Goal: Information Seeking & Learning: Learn about a topic

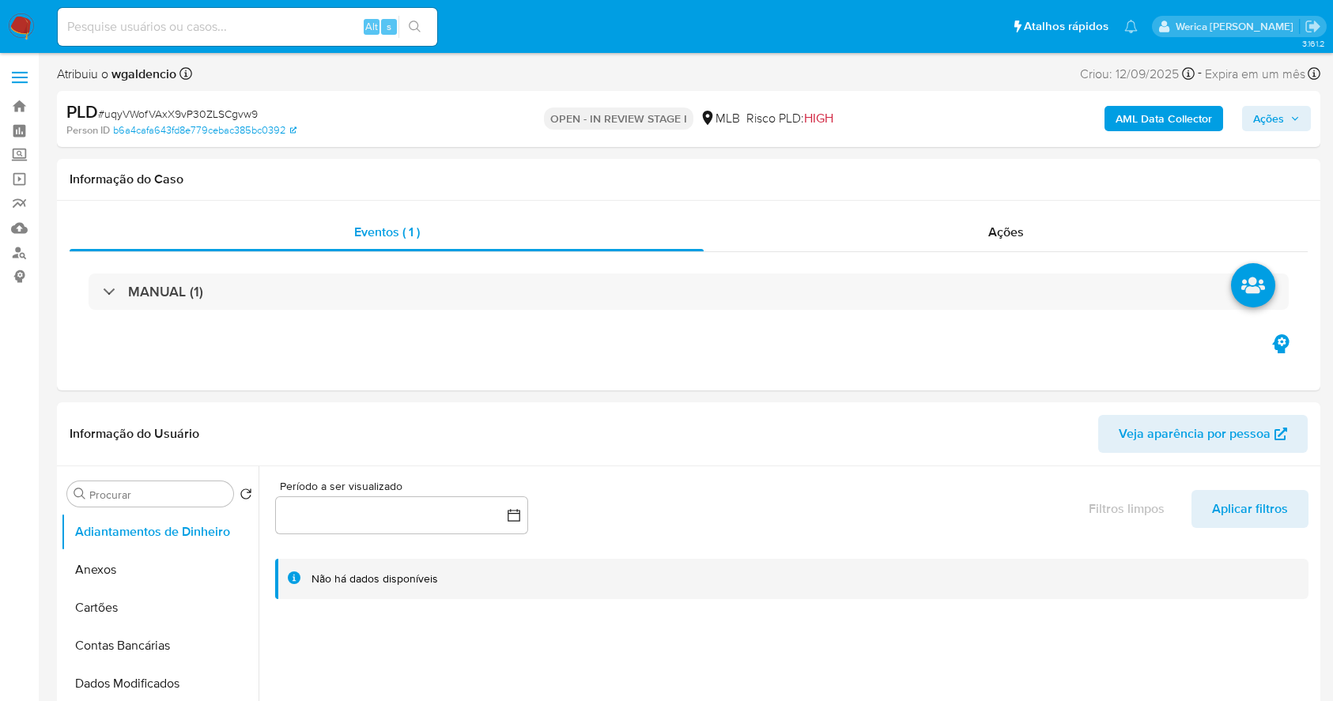
select select "10"
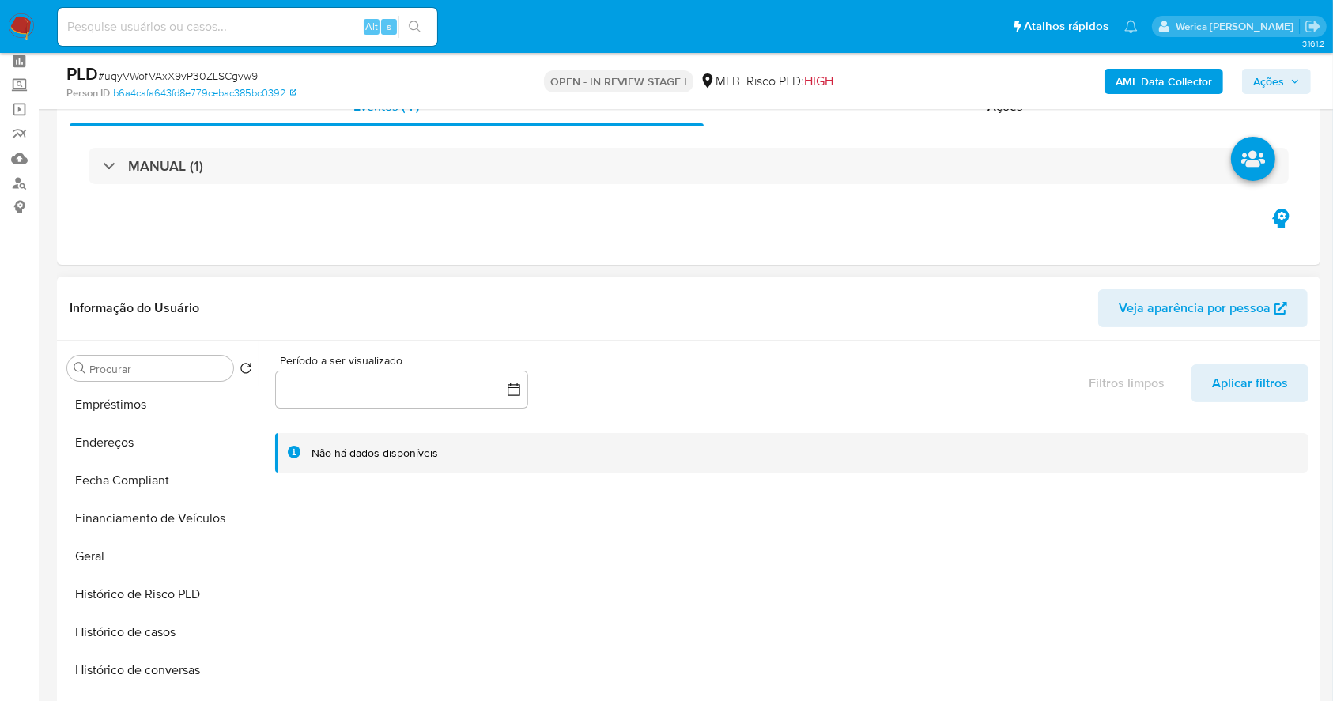
scroll to position [364, 0]
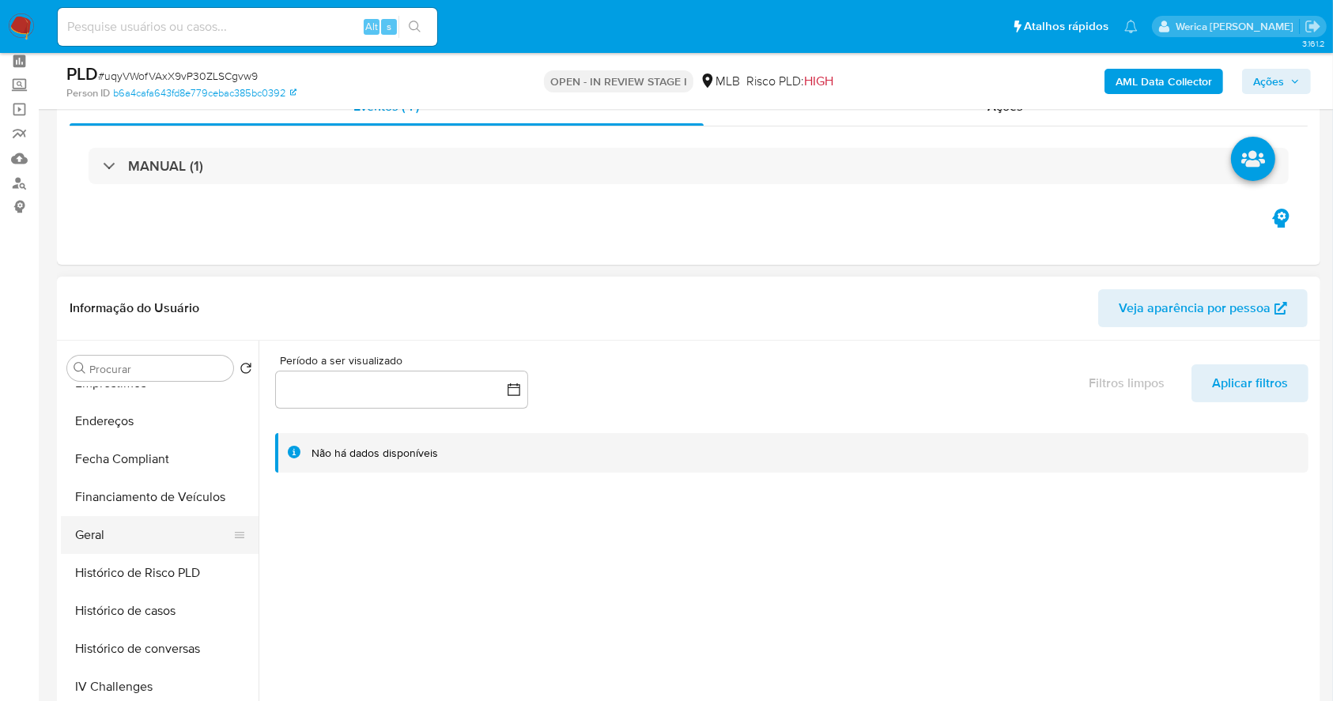
click at [161, 549] on button "Geral" at bounding box center [153, 535] width 185 height 38
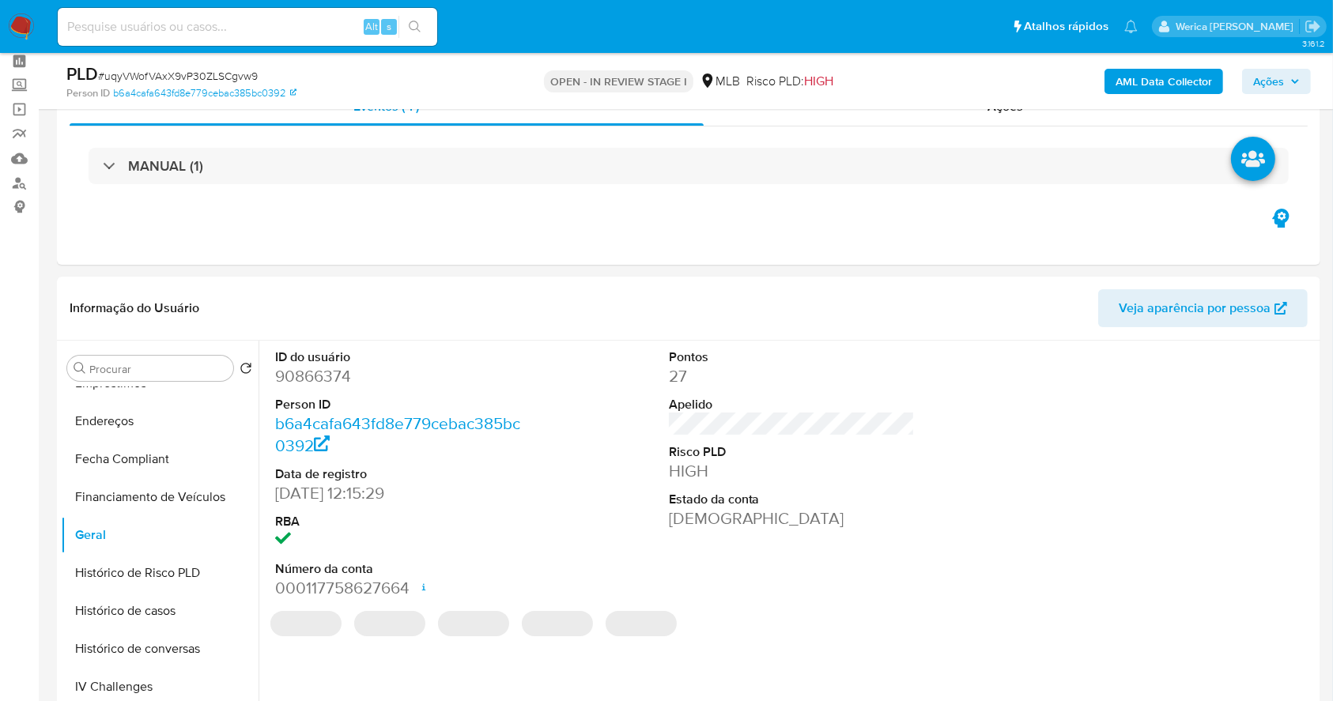
scroll to position [91, 0]
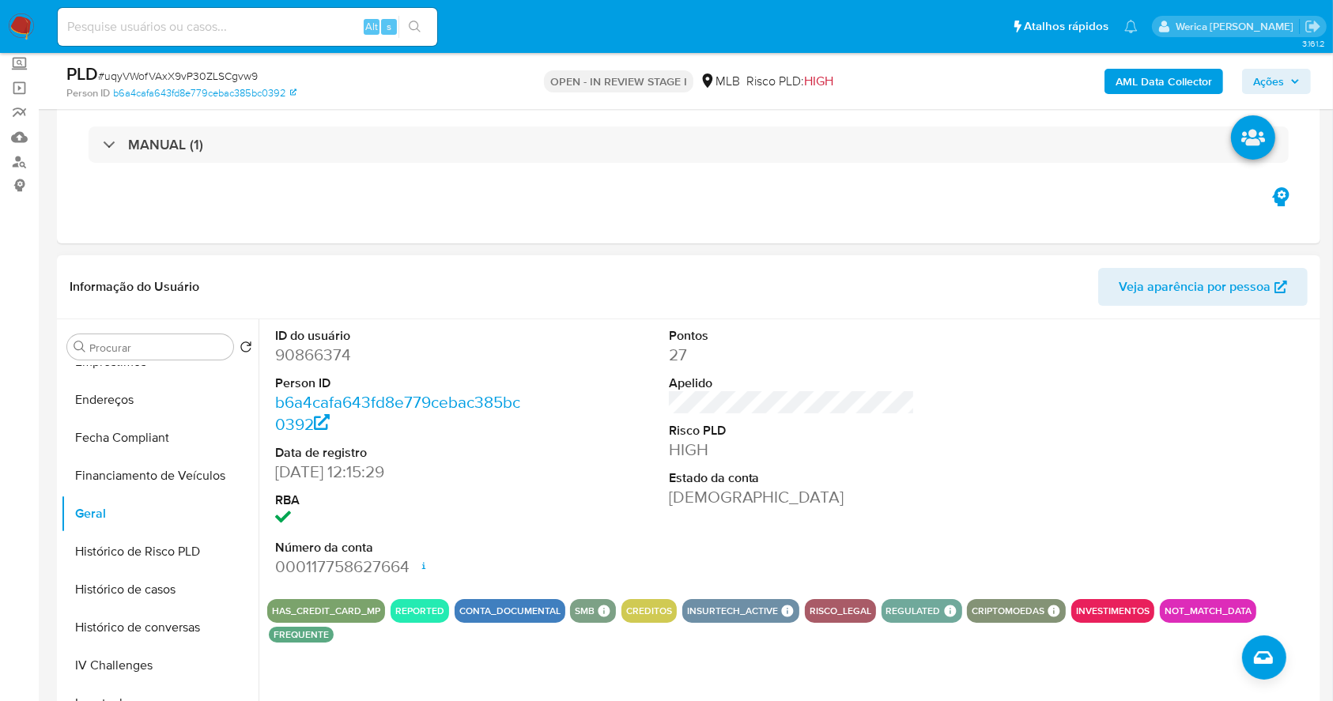
click at [330, 345] on dd "90866374" at bounding box center [398, 355] width 247 height 22
copy dd "90866374"
click at [156, 590] on button "Histórico de casos" at bounding box center [153, 590] width 185 height 38
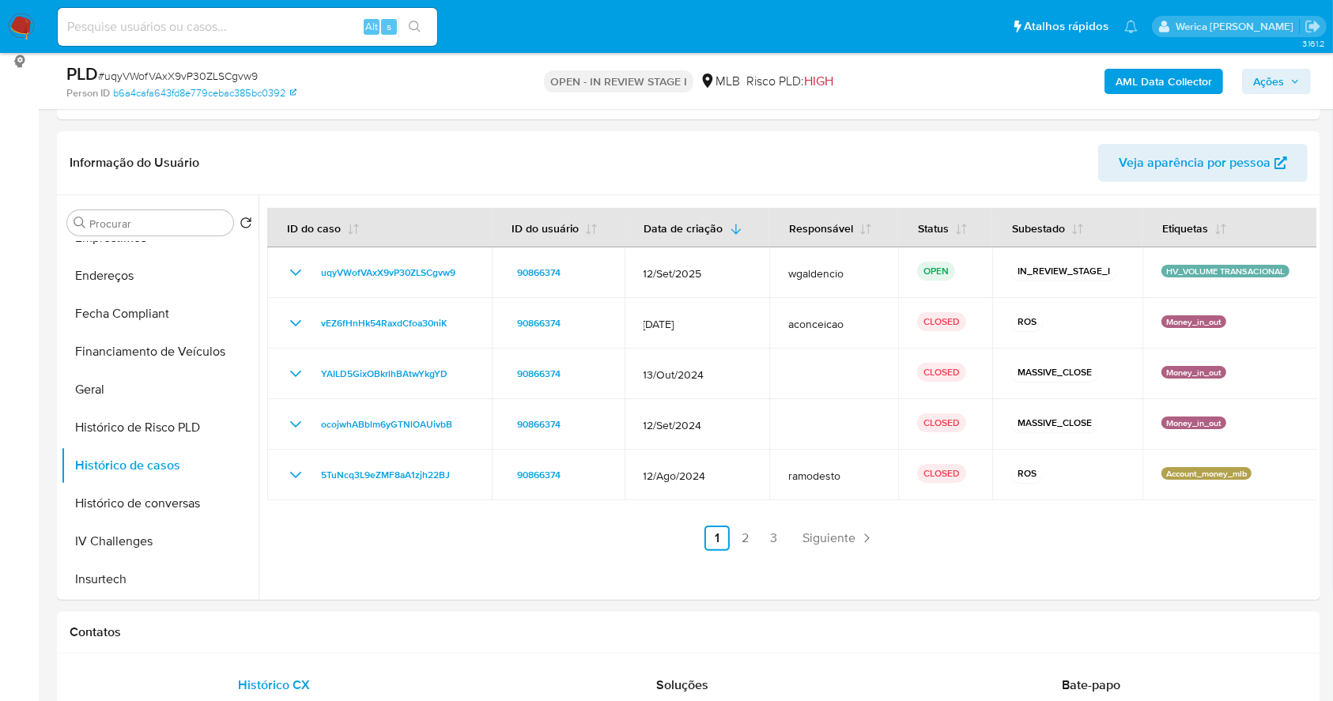
scroll to position [267, 0]
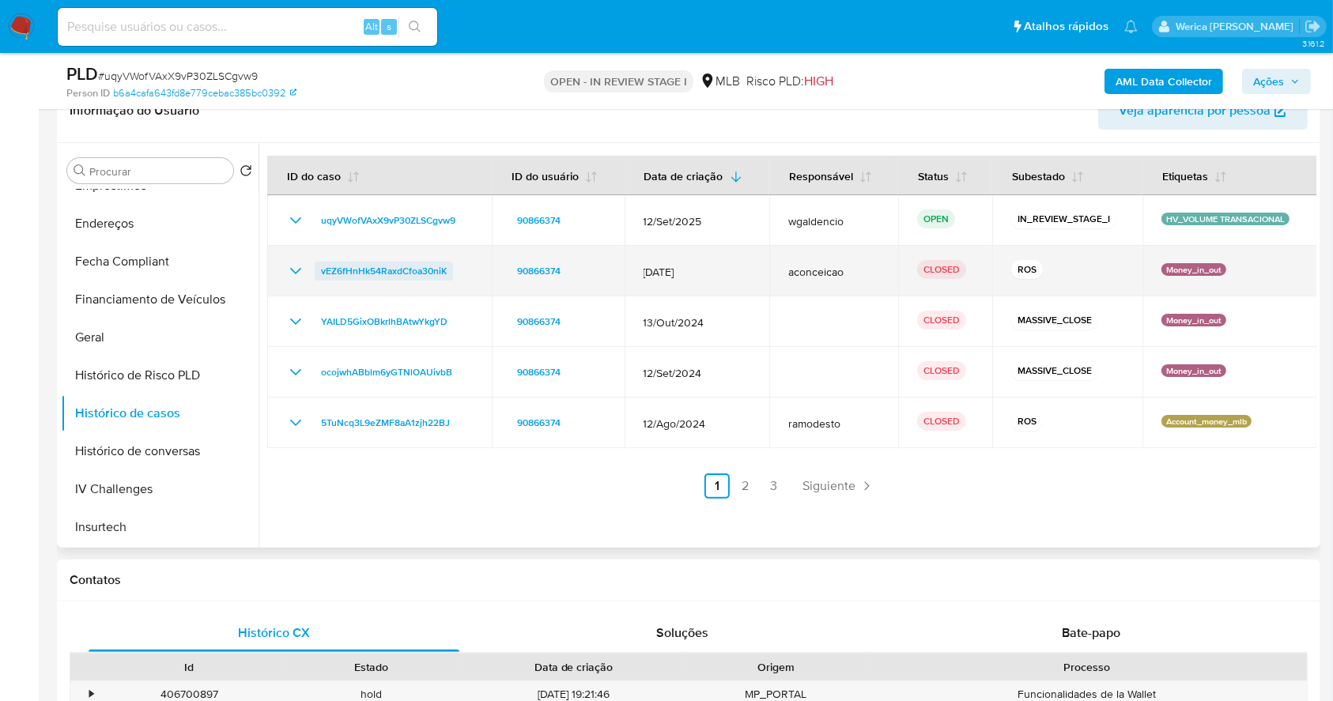
click at [414, 268] on span "vEZ6fHnHk54RaxdCfoa30niK" at bounding box center [384, 271] width 126 height 19
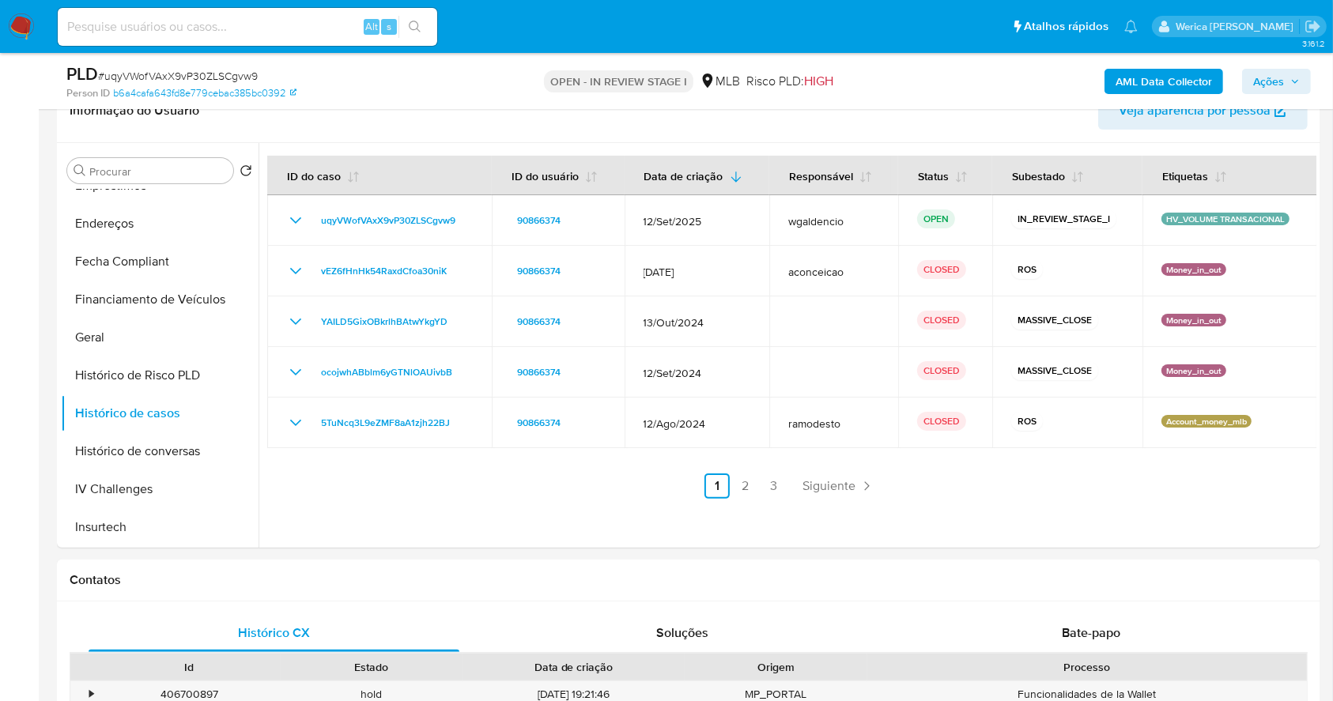
drag, startPoint x: 1318, startPoint y: 160, endPoint x: 1335, endPoint y: 123, distance: 41.4
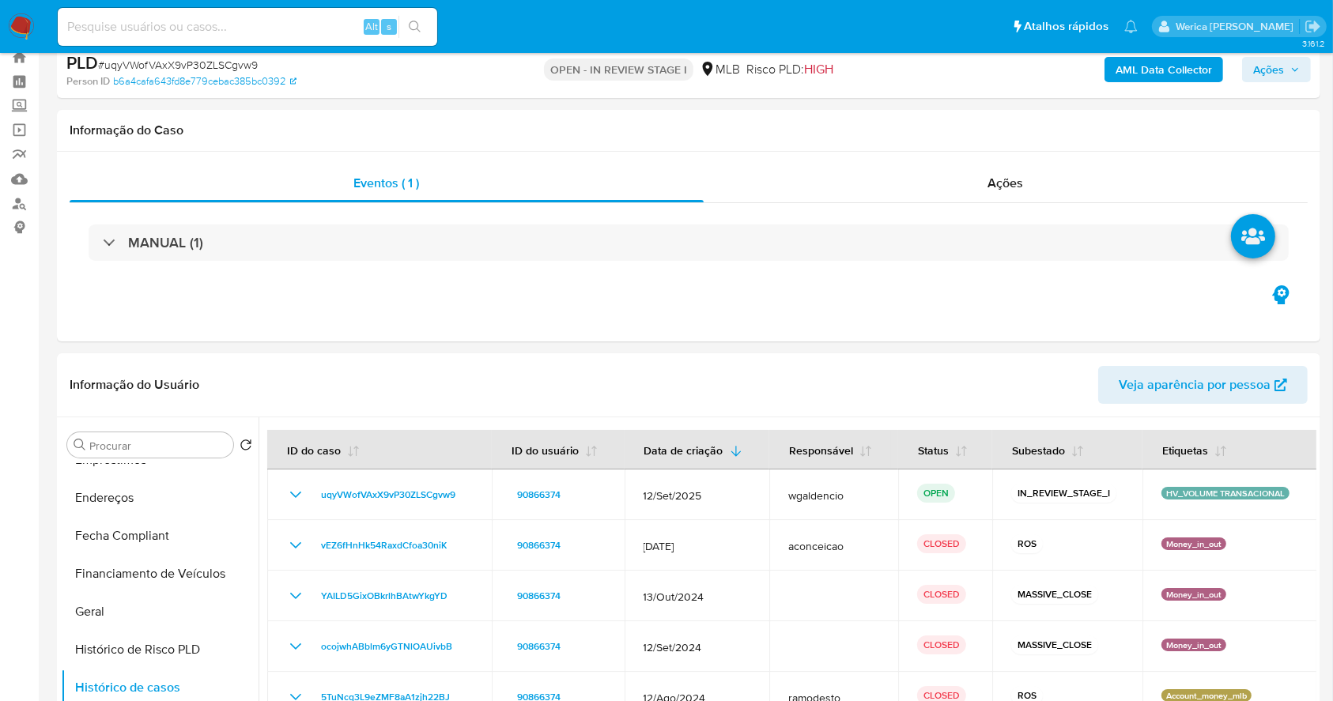
scroll to position [0, 0]
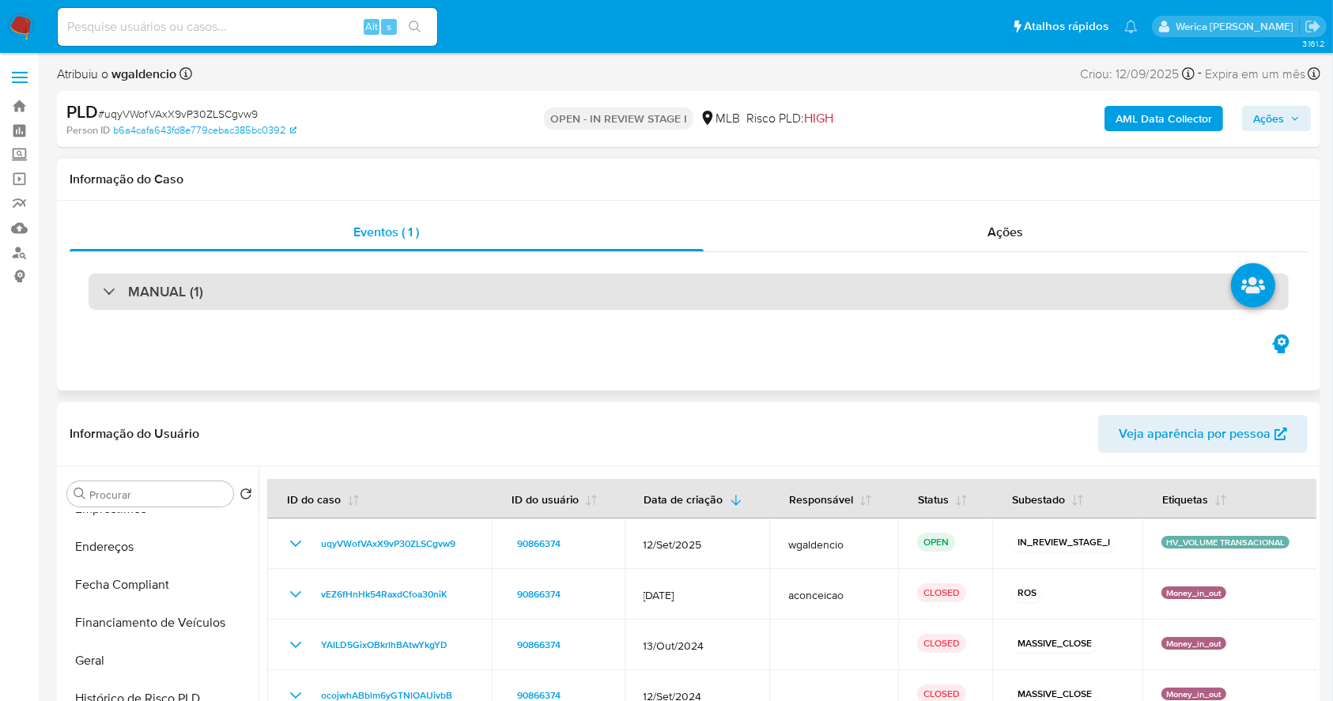
click at [898, 299] on div "MANUAL (1)" at bounding box center [689, 291] width 1200 height 36
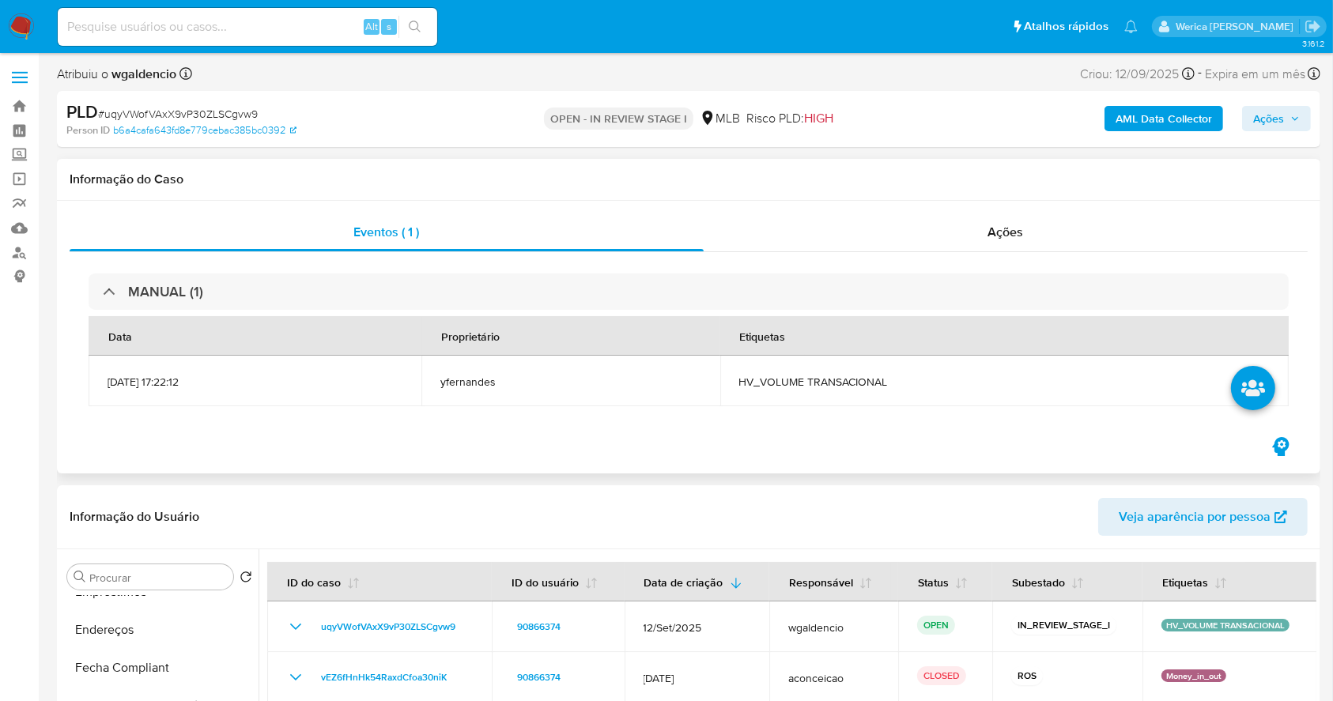
click at [652, 420] on div "MANUAL (1) Data Proprietário Etiquetas 12/09/2025 17:22:12 yfernandes HV_VOLUME…" at bounding box center [689, 343] width 1238 height 182
click at [606, 455] on div "Eventos ( 1 ) Ações MANUAL (1) Data Proprietário Etiquetas 12/09/2025 17:22:12 …" at bounding box center [688, 337] width 1263 height 273
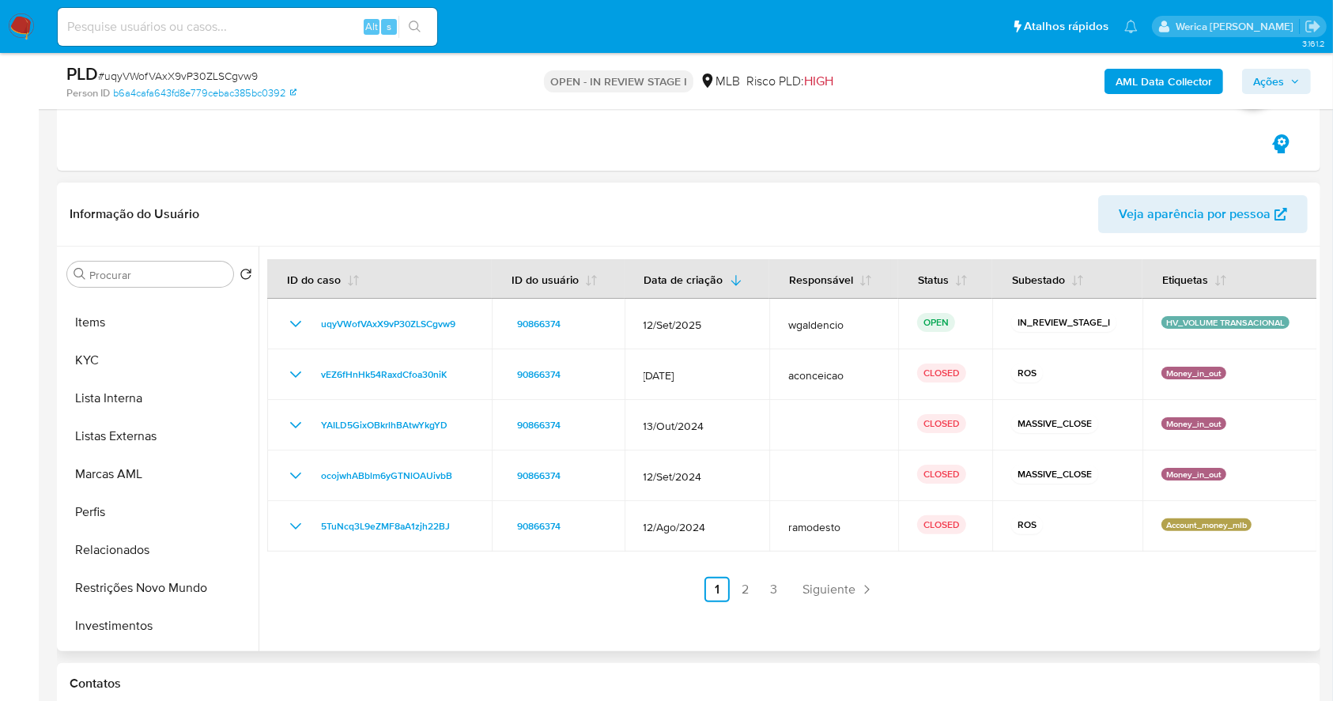
scroll to position [720, 0]
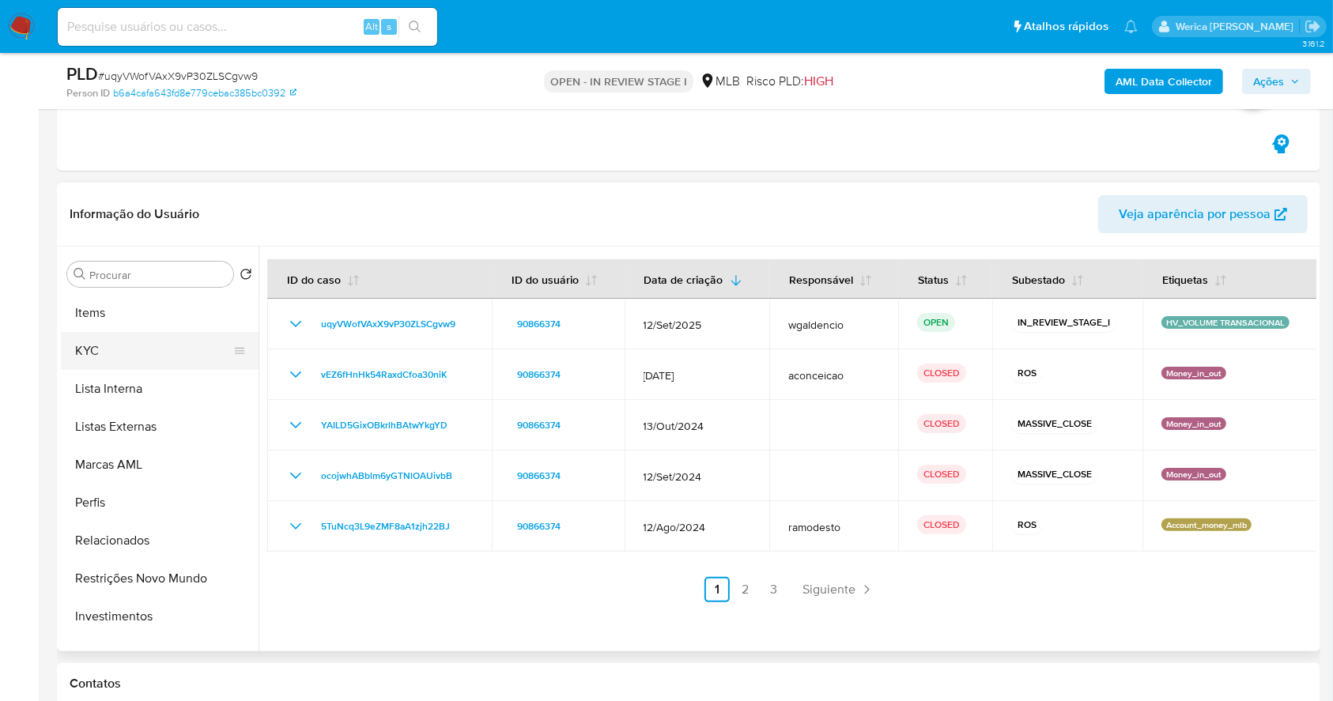
click at [164, 354] on button "KYC" at bounding box center [153, 351] width 185 height 38
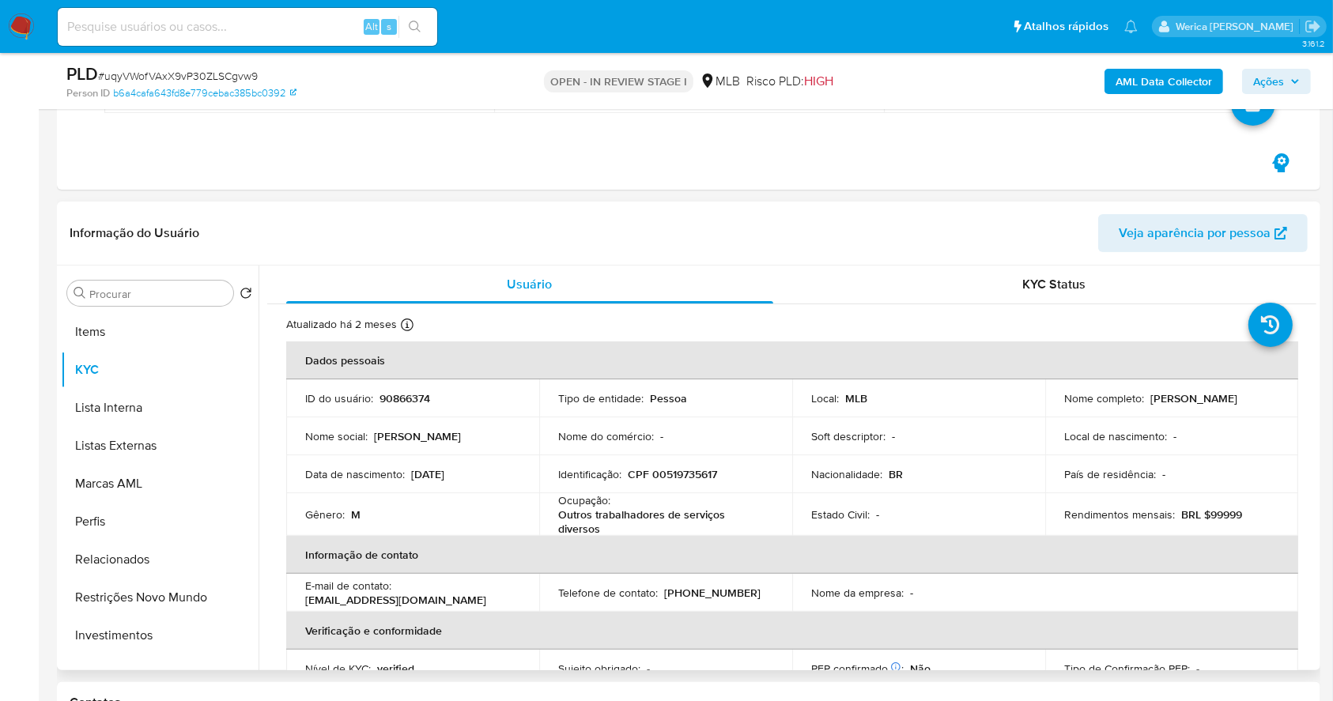
click at [652, 476] on p "CPF 00519735617" at bounding box center [672, 474] width 89 height 14
copy p "00519735617"
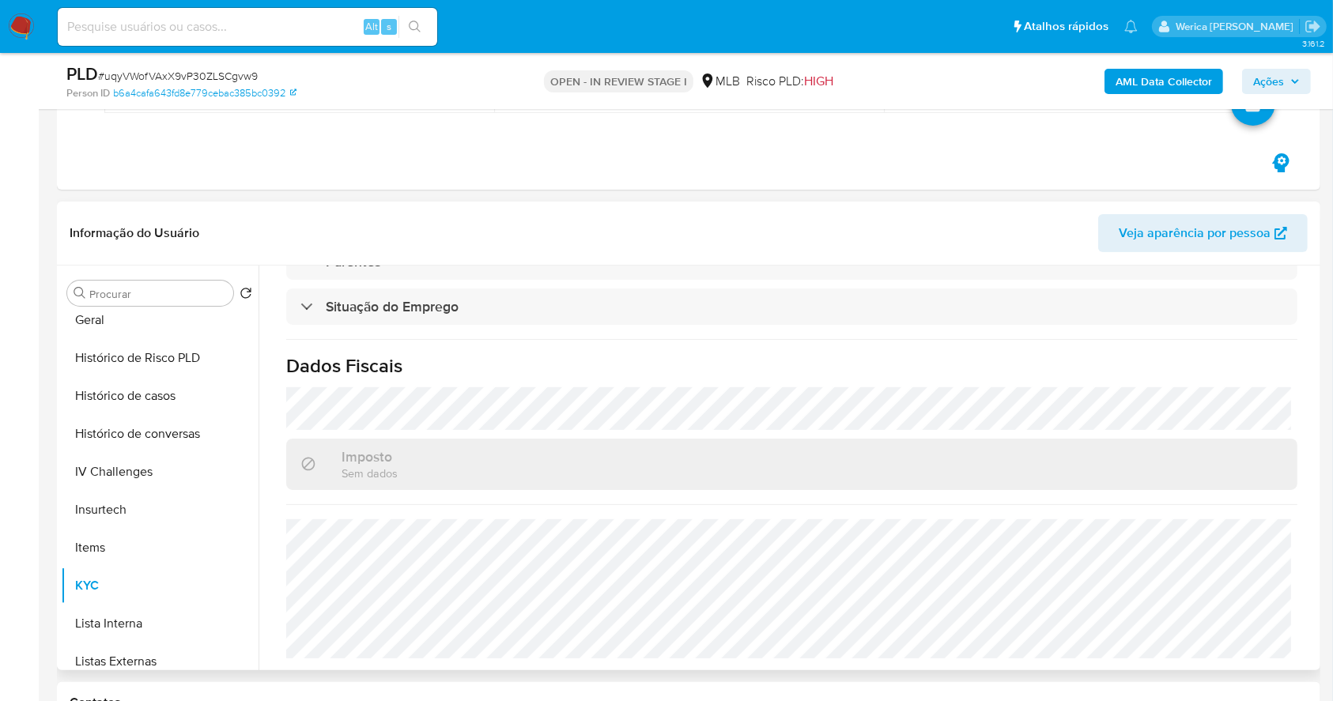
scroll to position [404, 0]
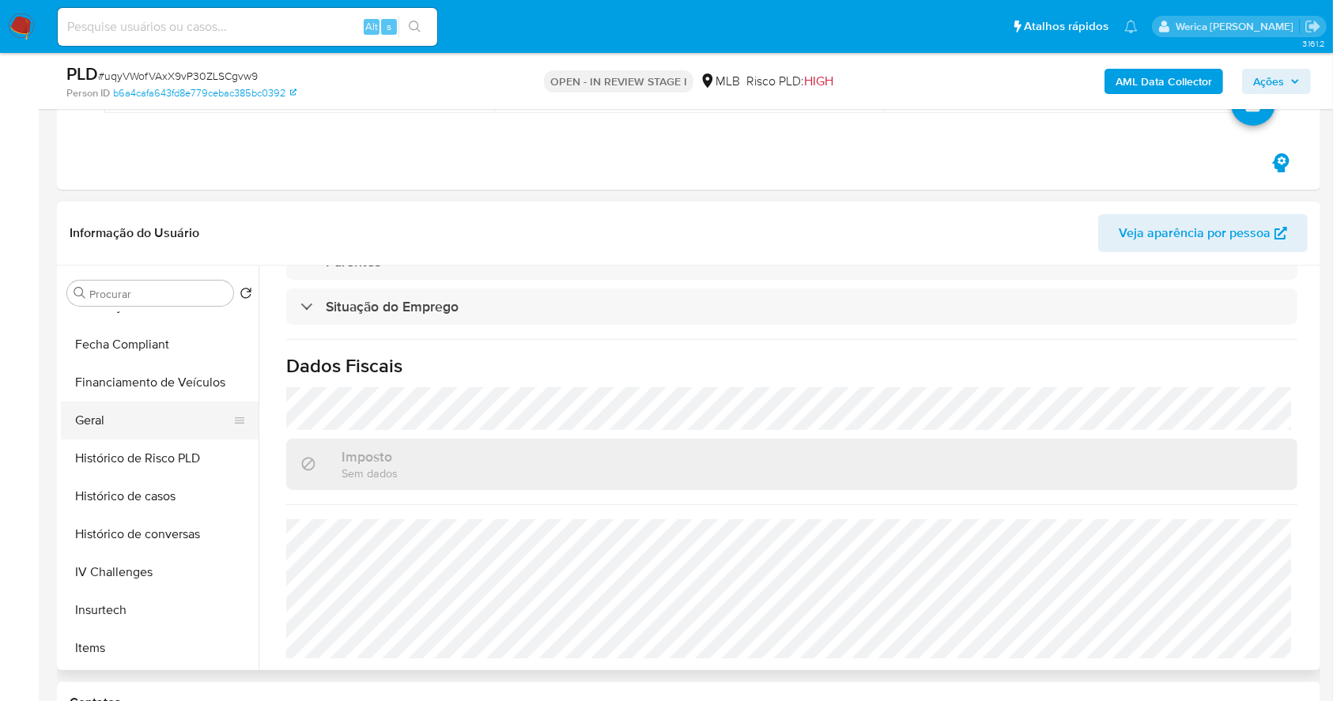
click at [205, 412] on button "Geral" at bounding box center [153, 421] width 185 height 38
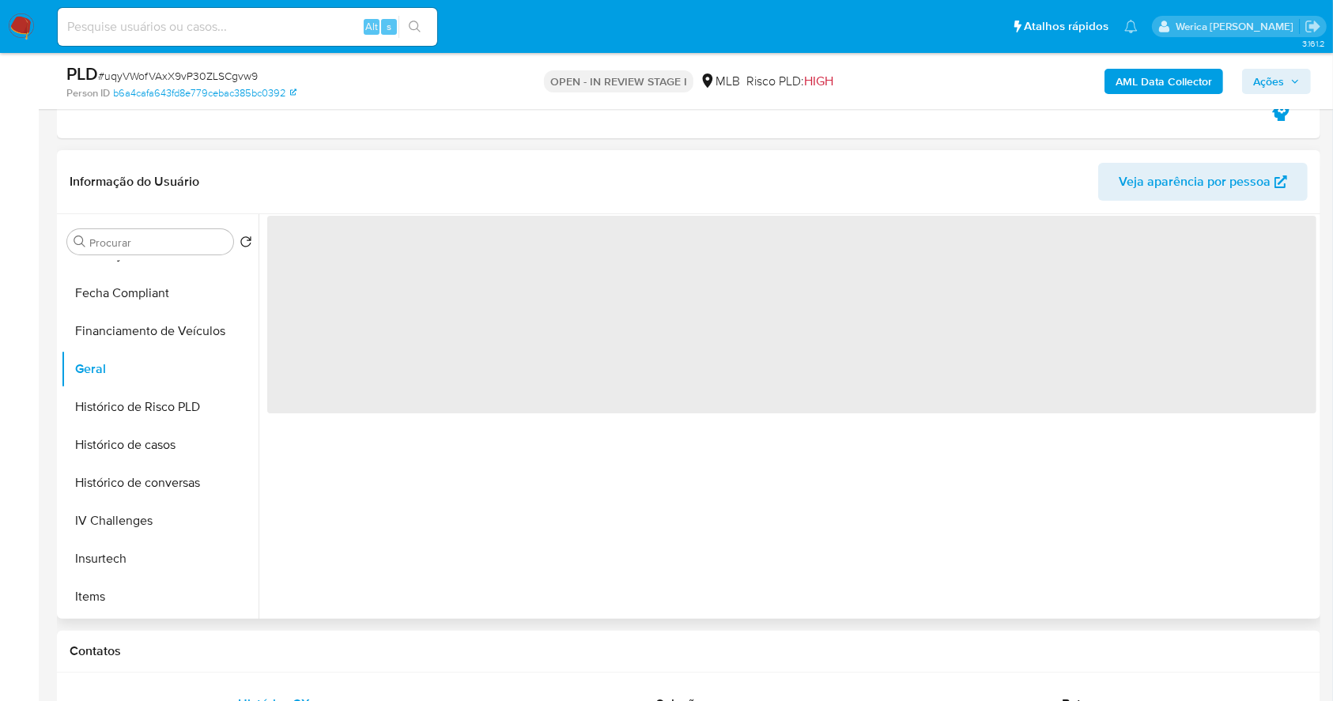
scroll to position [247, 0]
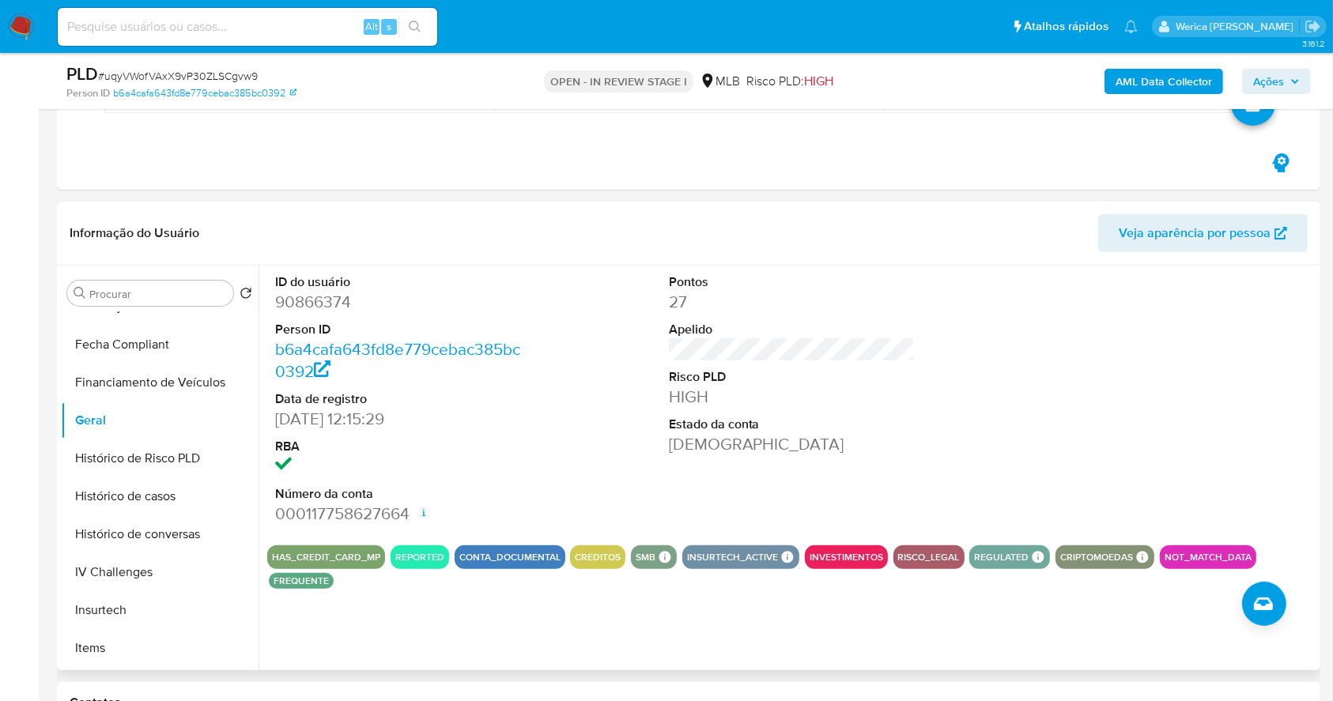
click at [986, 300] on div "ID do usuário 90866374 Person ID b6a4cafa643fd8e779cebac385bc0392 Data de regis…" at bounding box center [791, 399] width 1049 height 267
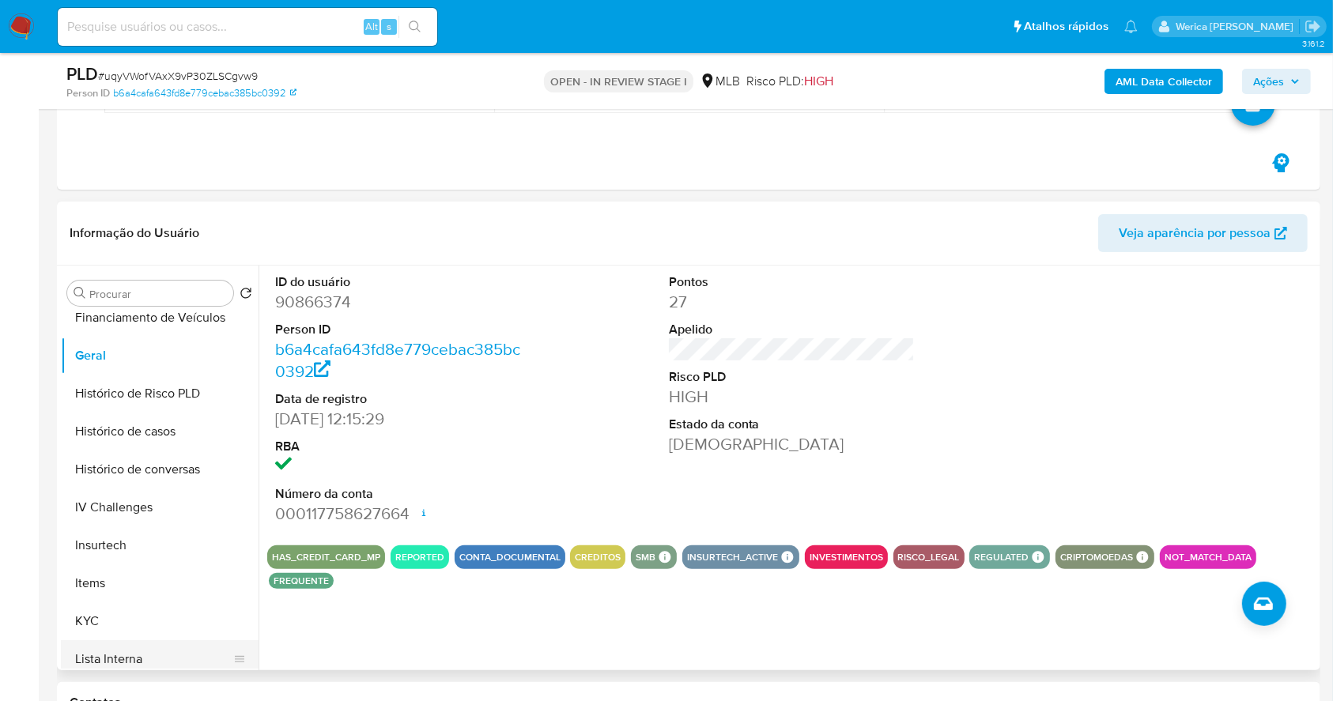
scroll to position [614, 0]
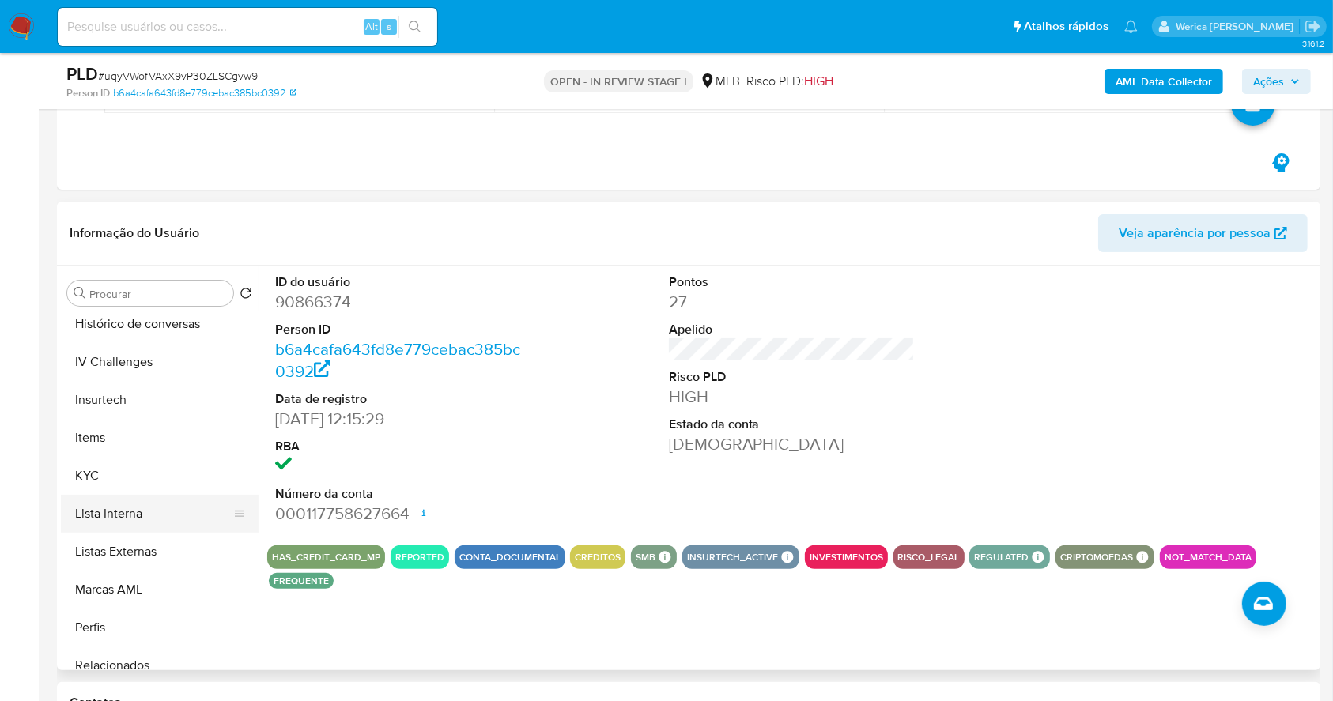
click at [164, 496] on button "Lista Interna" at bounding box center [153, 514] width 185 height 38
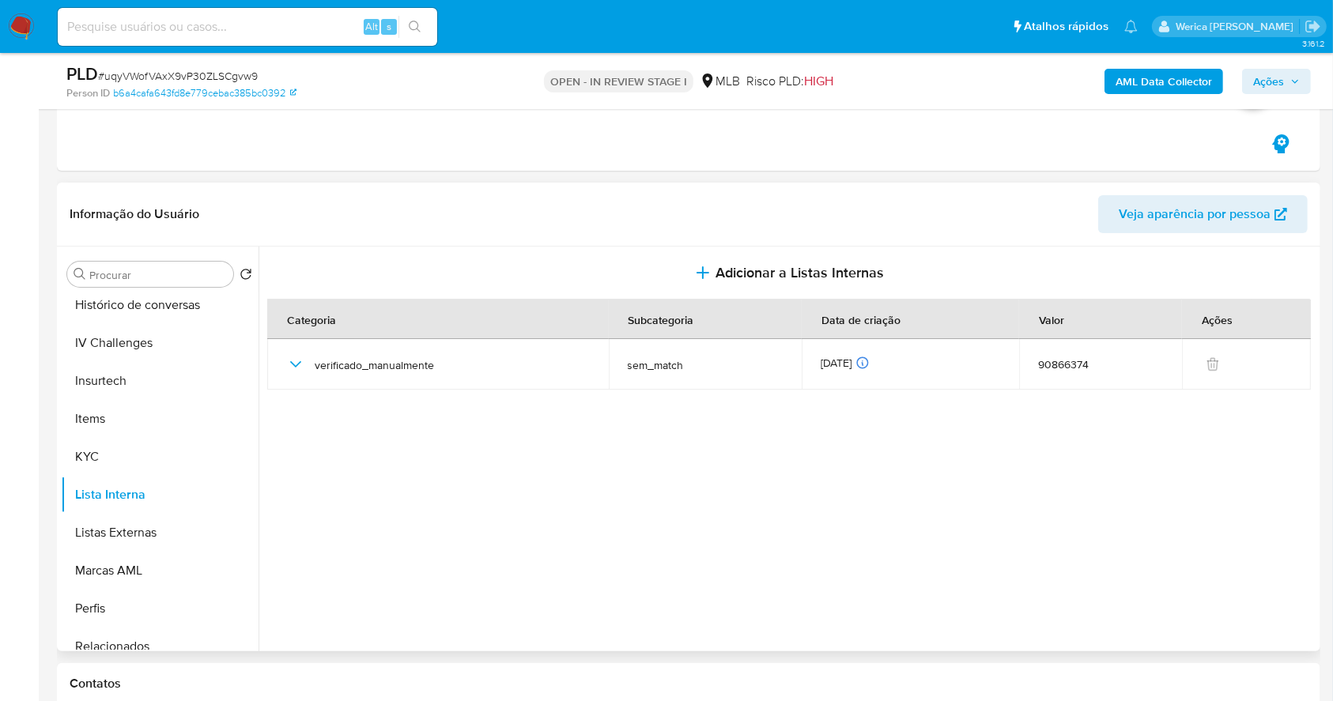
drag, startPoint x: 1005, startPoint y: 606, endPoint x: 1005, endPoint y: 629, distance: 22.9
click at [1005, 606] on section at bounding box center [791, 445] width 1049 height 397
click at [899, 530] on section at bounding box center [791, 445] width 1049 height 397
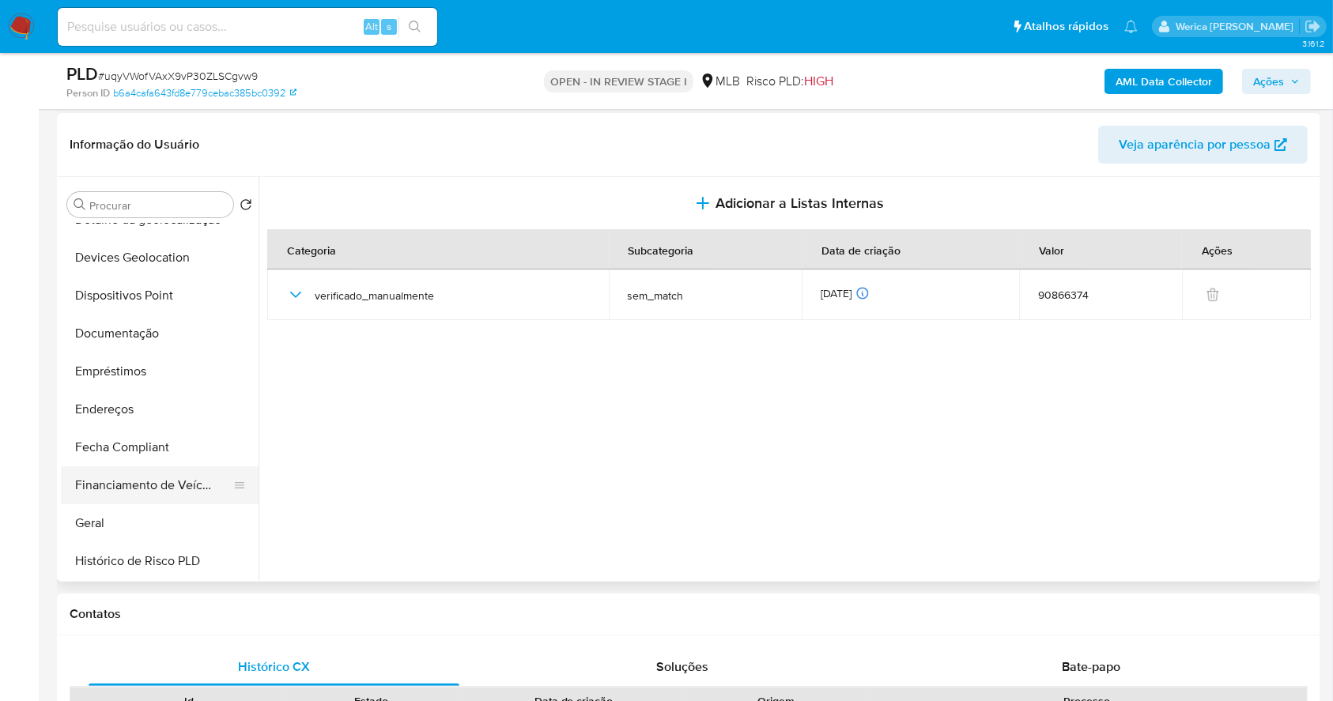
scroll to position [193, 0]
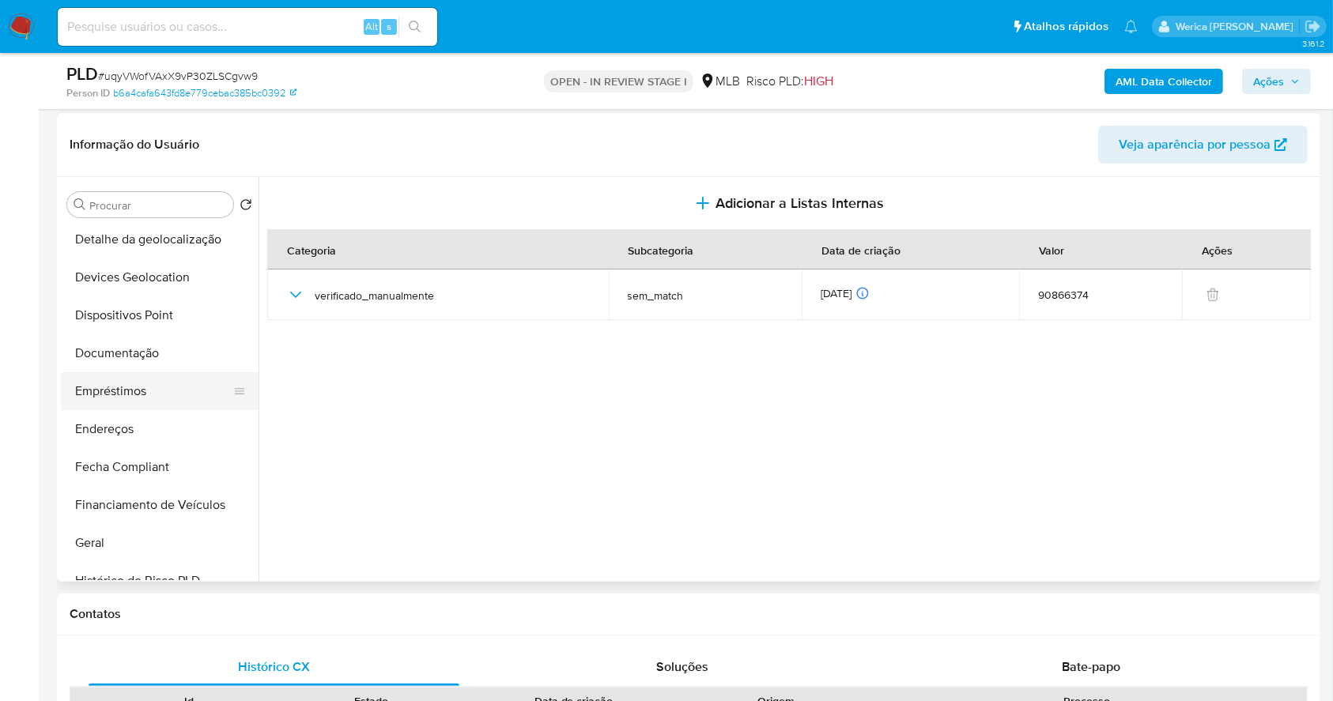
click at [113, 383] on button "Empréstimos" at bounding box center [153, 391] width 185 height 38
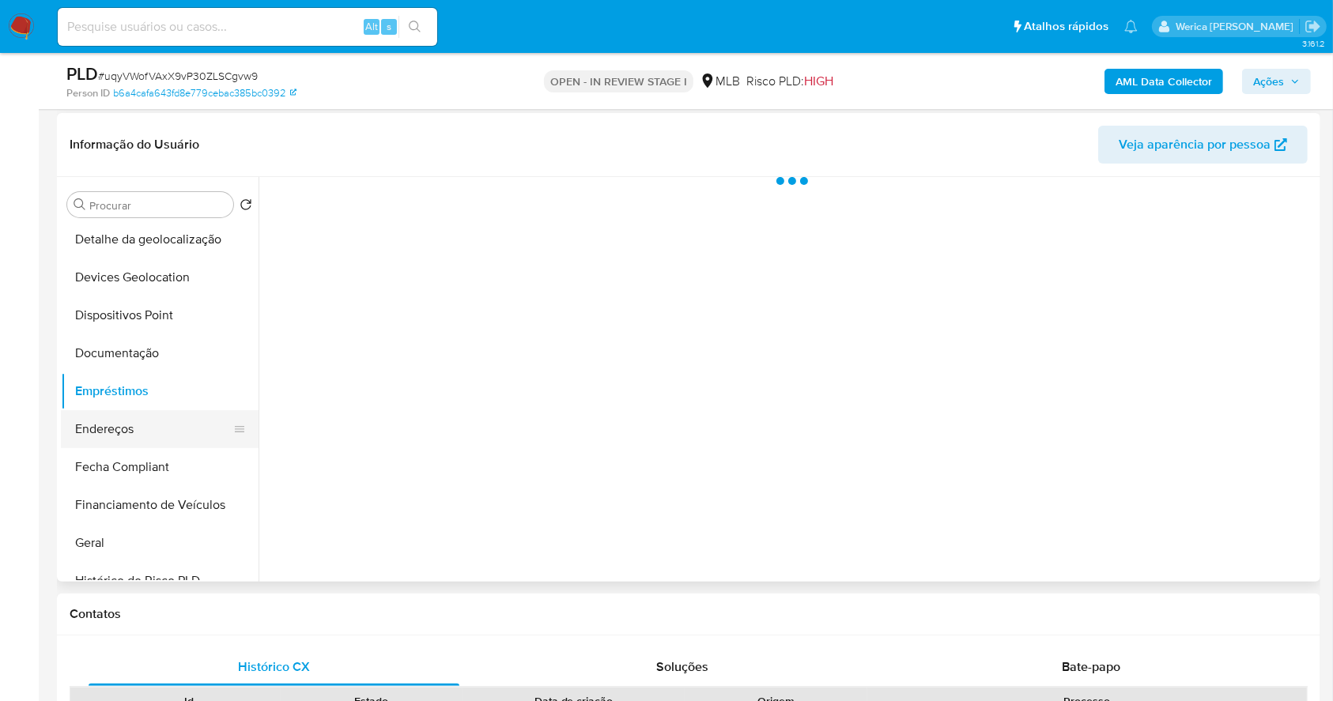
drag, startPoint x: 121, startPoint y: 418, endPoint x: 157, endPoint y: 427, distance: 37.4
click at [122, 418] on button "Endereços" at bounding box center [153, 429] width 185 height 38
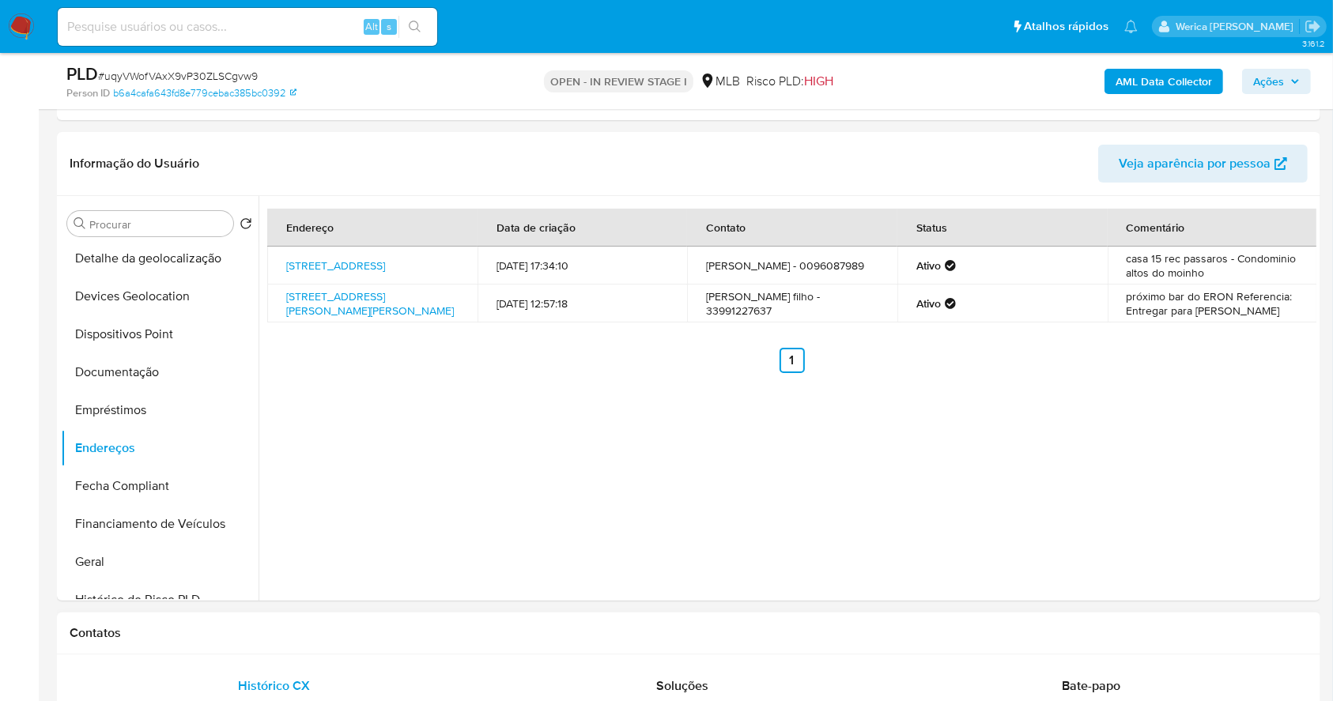
click at [1188, 622] on div "Contatos" at bounding box center [688, 634] width 1263 height 42
click at [135, 269] on button "Detalhe da geolocalização" at bounding box center [153, 258] width 185 height 38
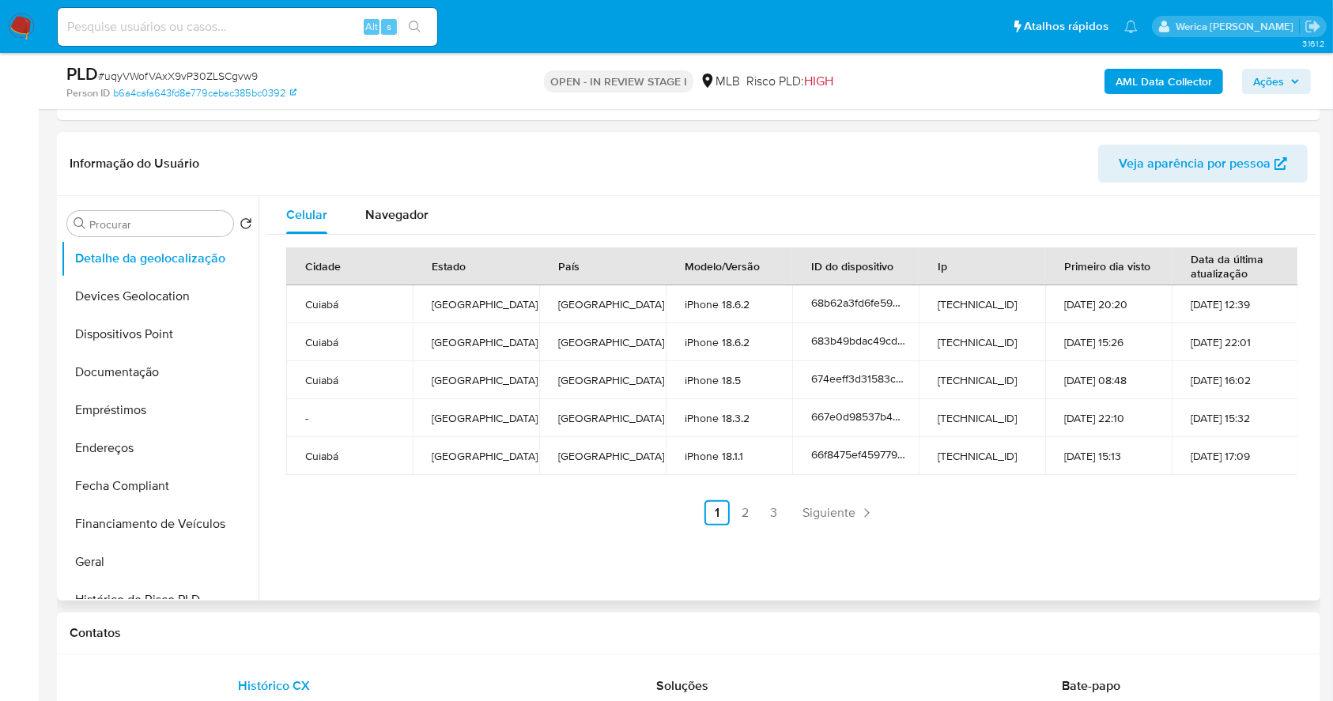
click at [1001, 527] on div "Cidade Estado País Modelo/Versão ID do dispositivo Ip Primeiro dia visto Data d…" at bounding box center [791, 387] width 1049 height 304
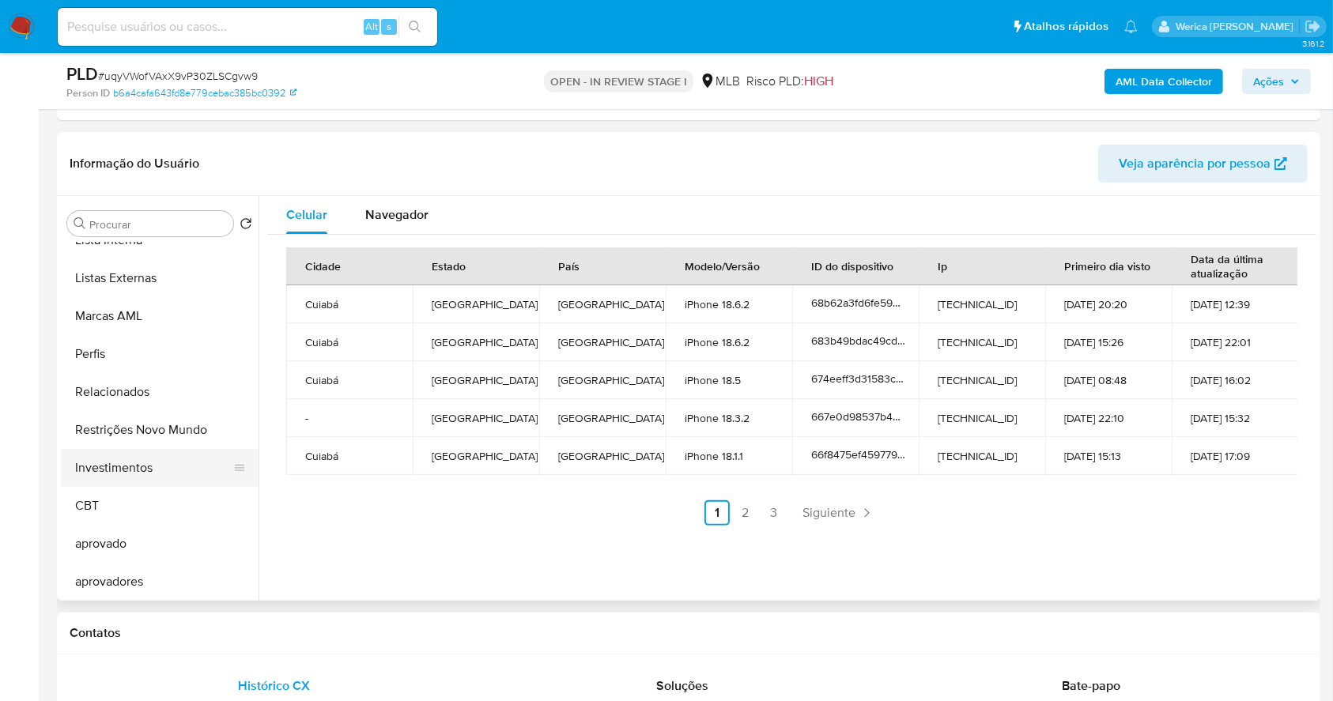
scroll to position [820, 0]
click at [173, 444] on button "Restrições Novo Mundo" at bounding box center [153, 428] width 185 height 38
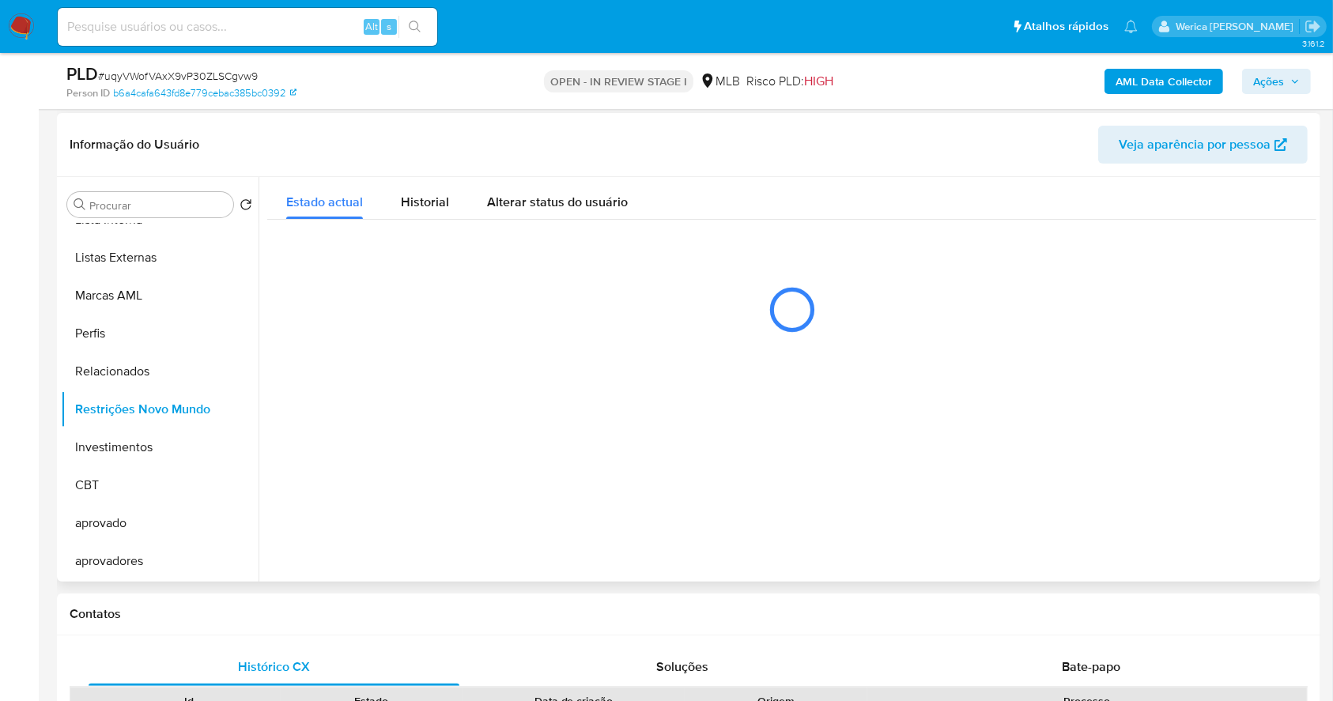
click at [756, 567] on div at bounding box center [787, 379] width 1058 height 405
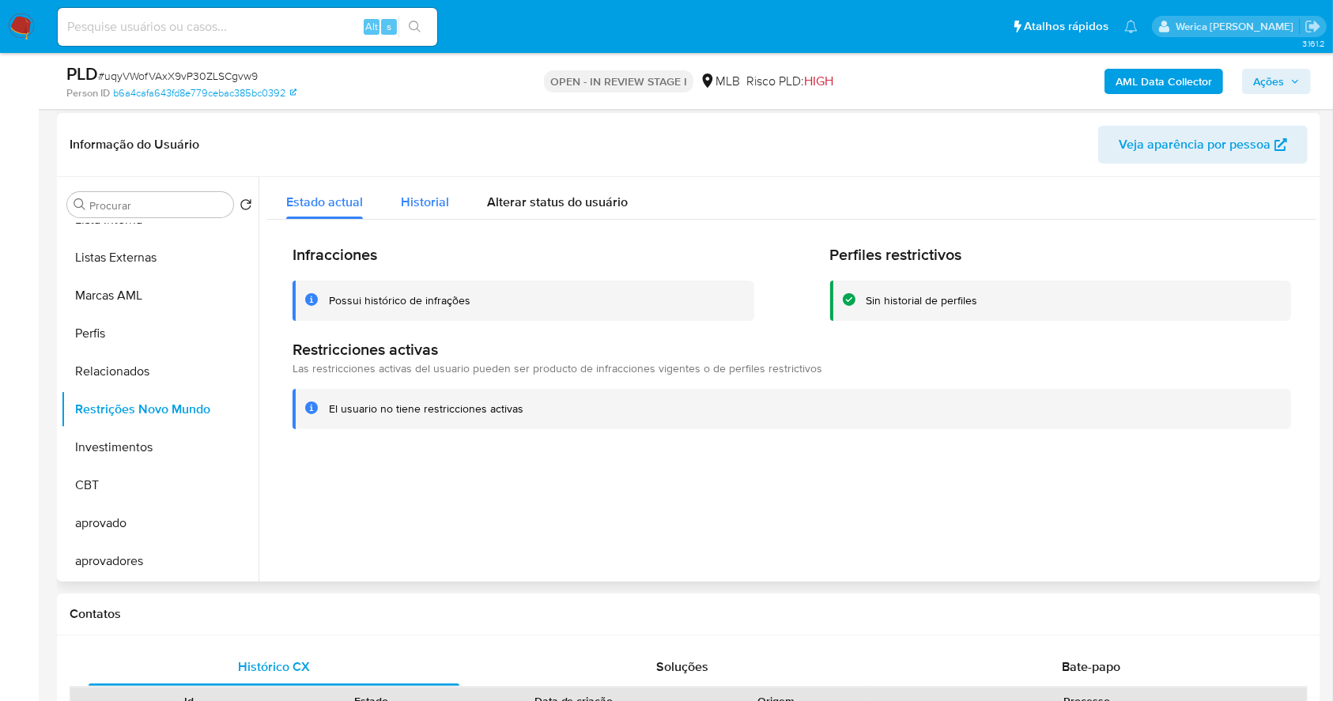
click at [431, 187] on div "Historial" at bounding box center [425, 198] width 48 height 42
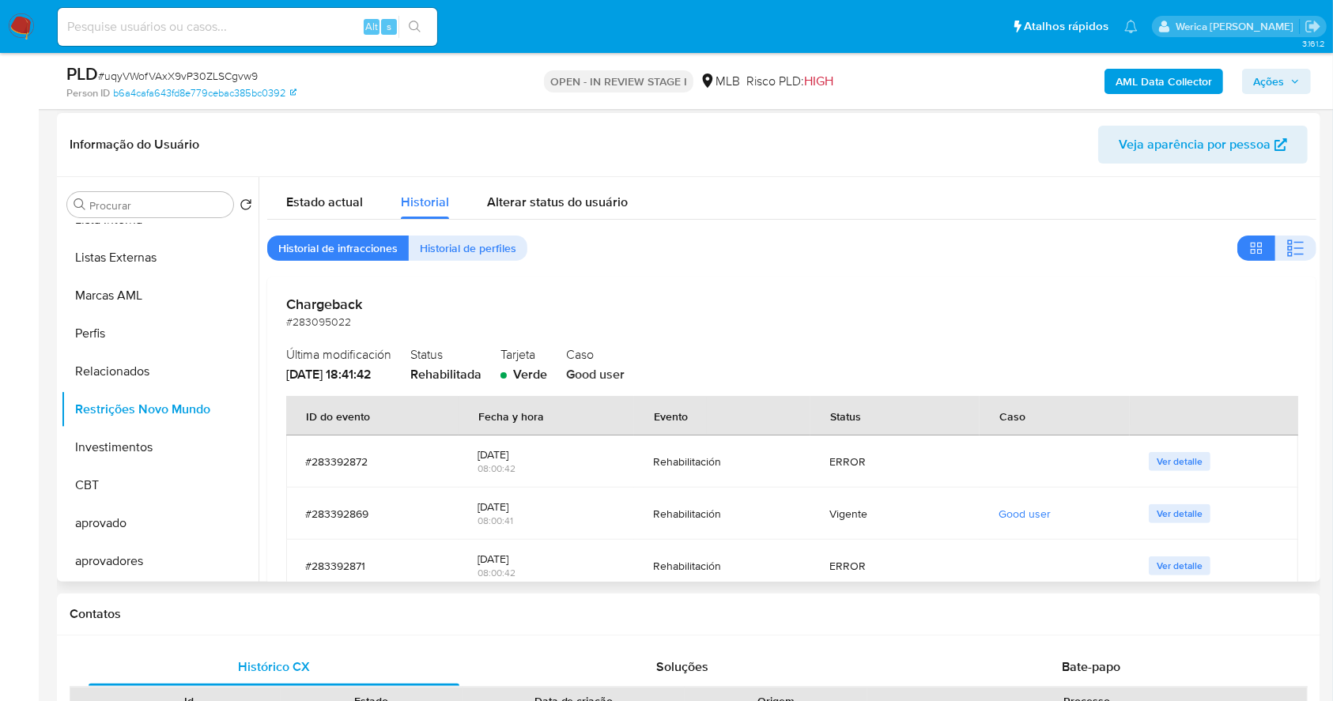
click at [1174, 224] on div "Estado actual Historial Alterar status do usuário Historial de infracciones His…" at bounding box center [791, 452] width 1049 height 551
click at [1173, 211] on div "Estado actual Historial Alterar status do usuário" at bounding box center [791, 198] width 1049 height 42
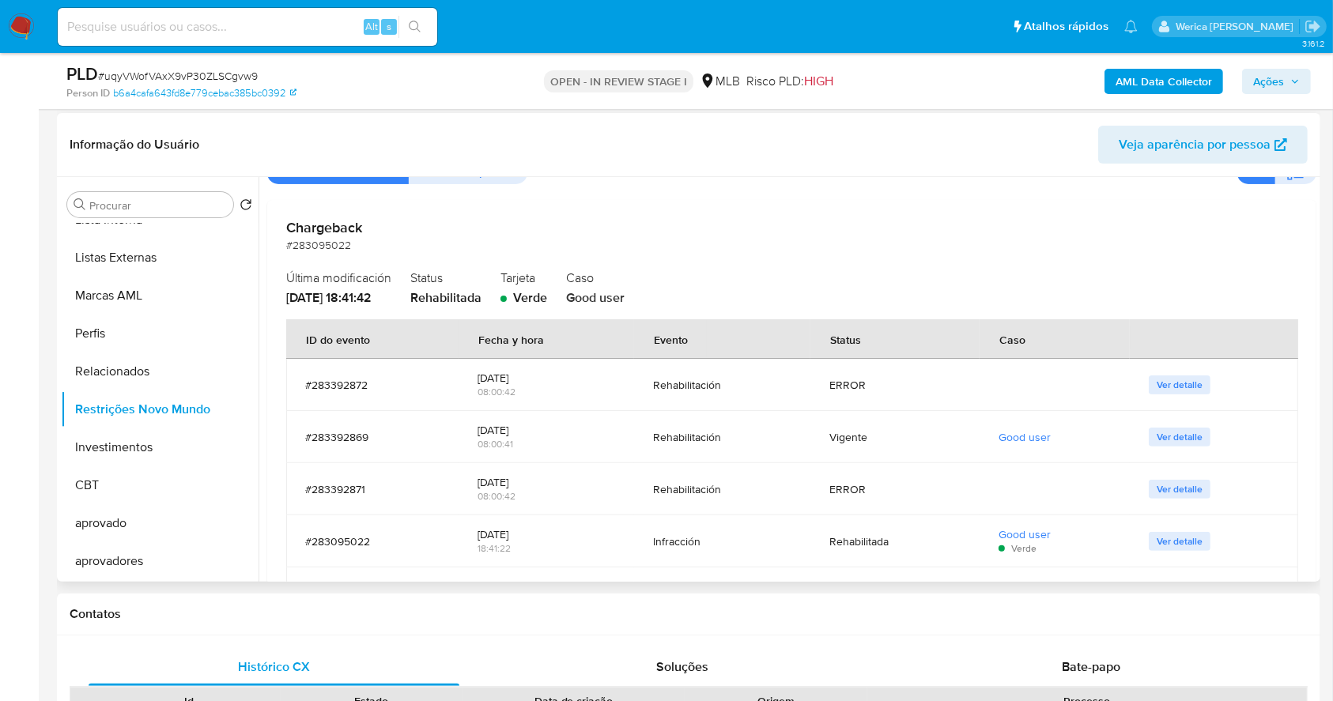
scroll to position [105, 0]
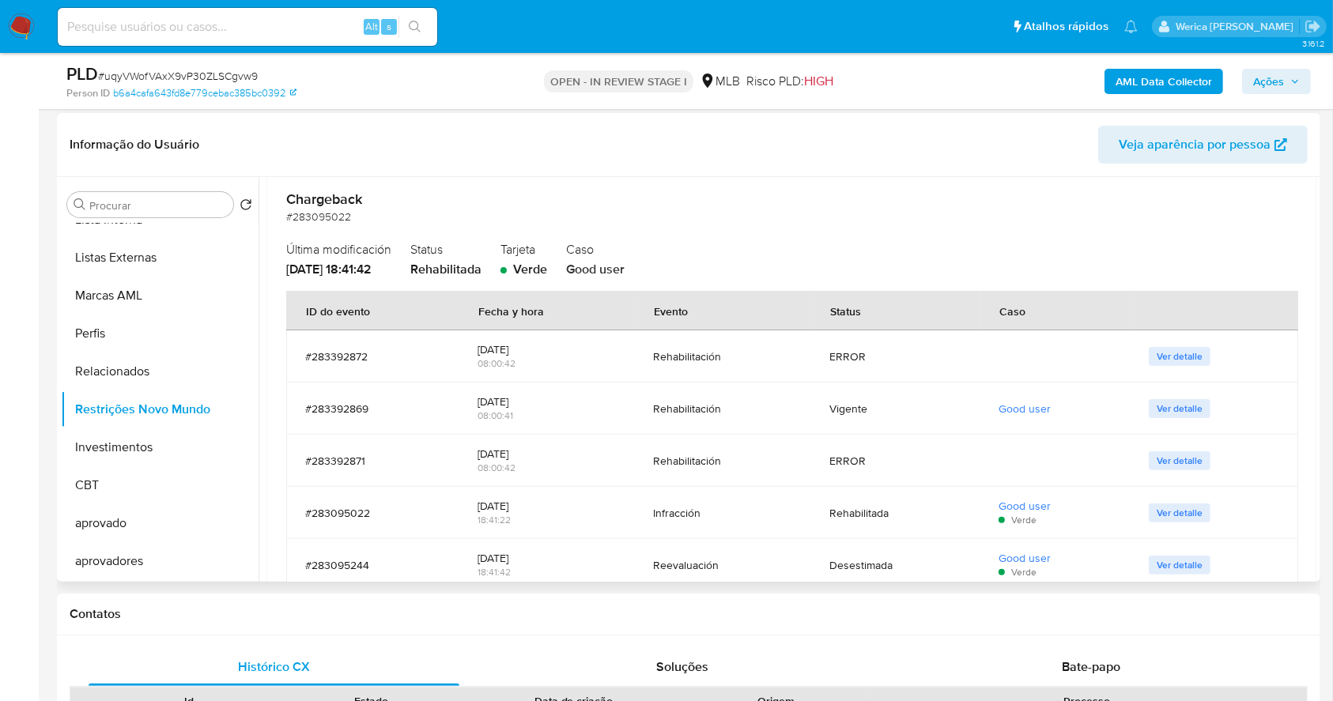
click at [1020, 166] on div "Informação do Usuário Veja aparência por pessoa" at bounding box center [688, 145] width 1263 height 64
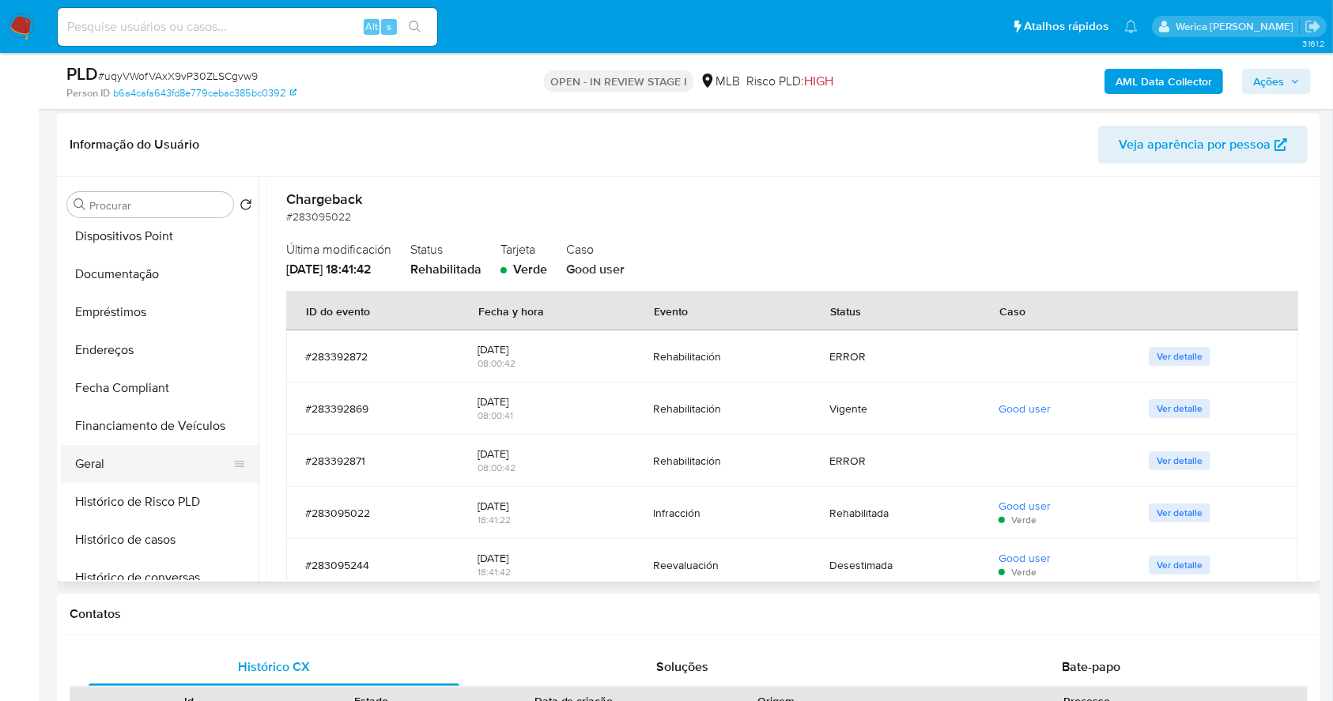
scroll to position [82, 0]
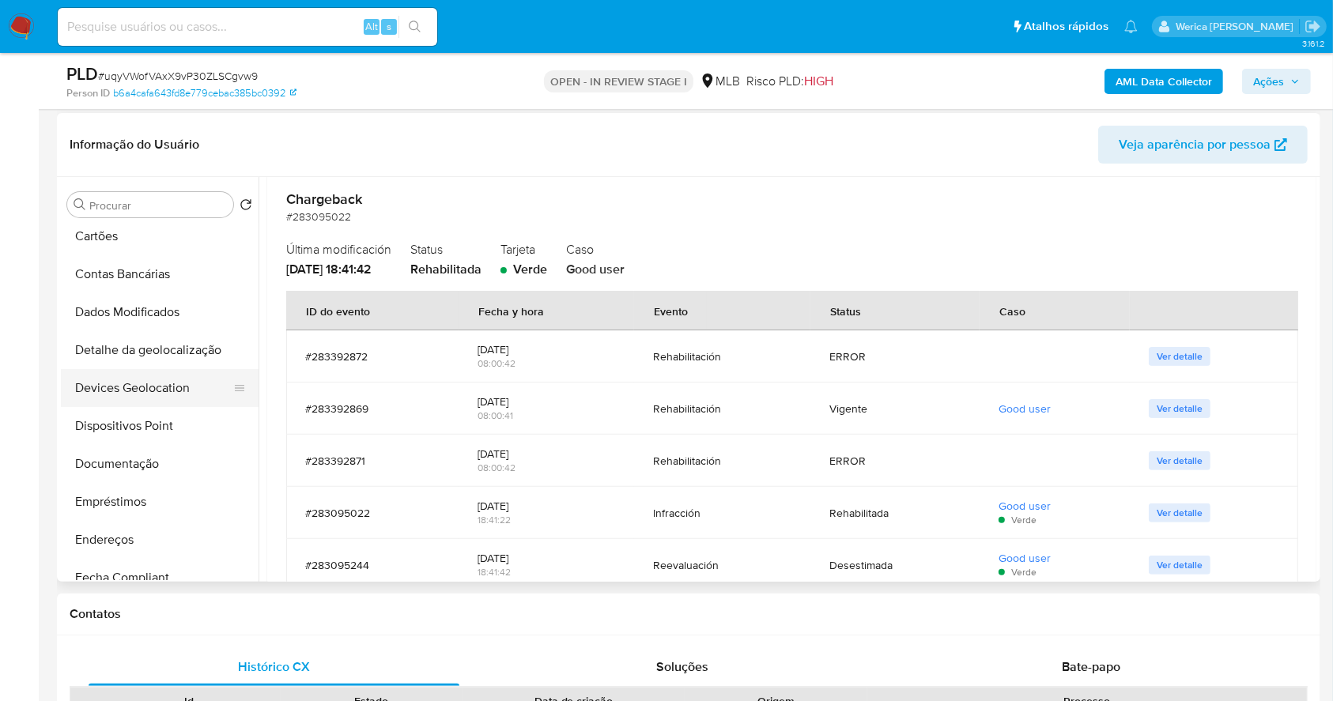
click at [160, 379] on button "Devices Geolocation" at bounding box center [153, 388] width 185 height 38
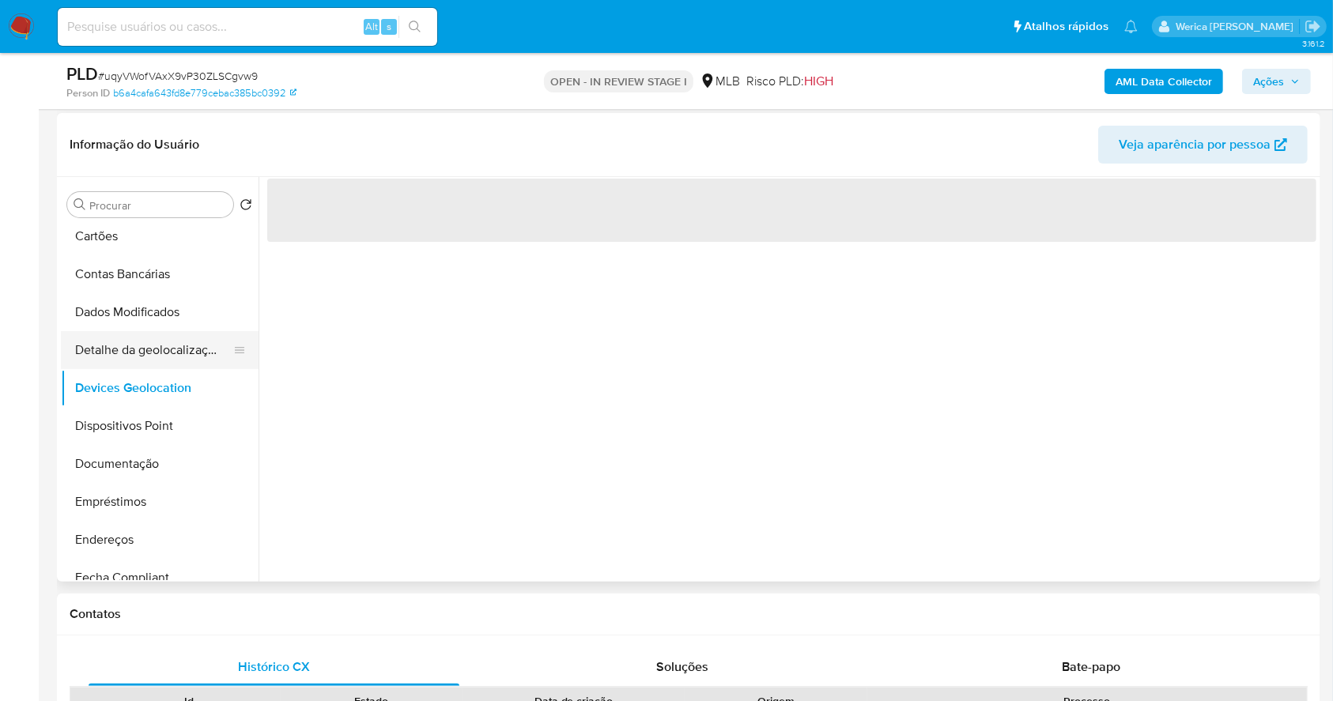
click at [161, 365] on button "Detalhe da geolocalização" at bounding box center [153, 350] width 185 height 38
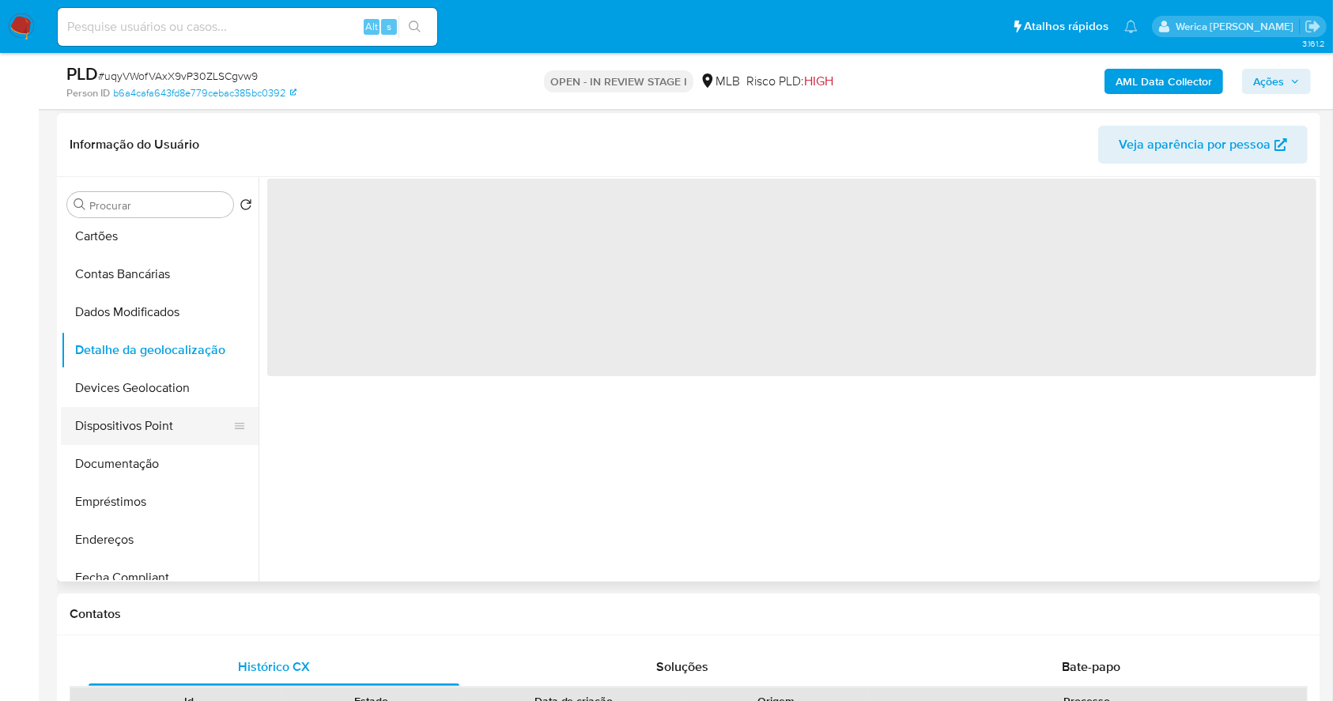
click at [164, 435] on button "Dispositivos Point" at bounding box center [153, 426] width 185 height 38
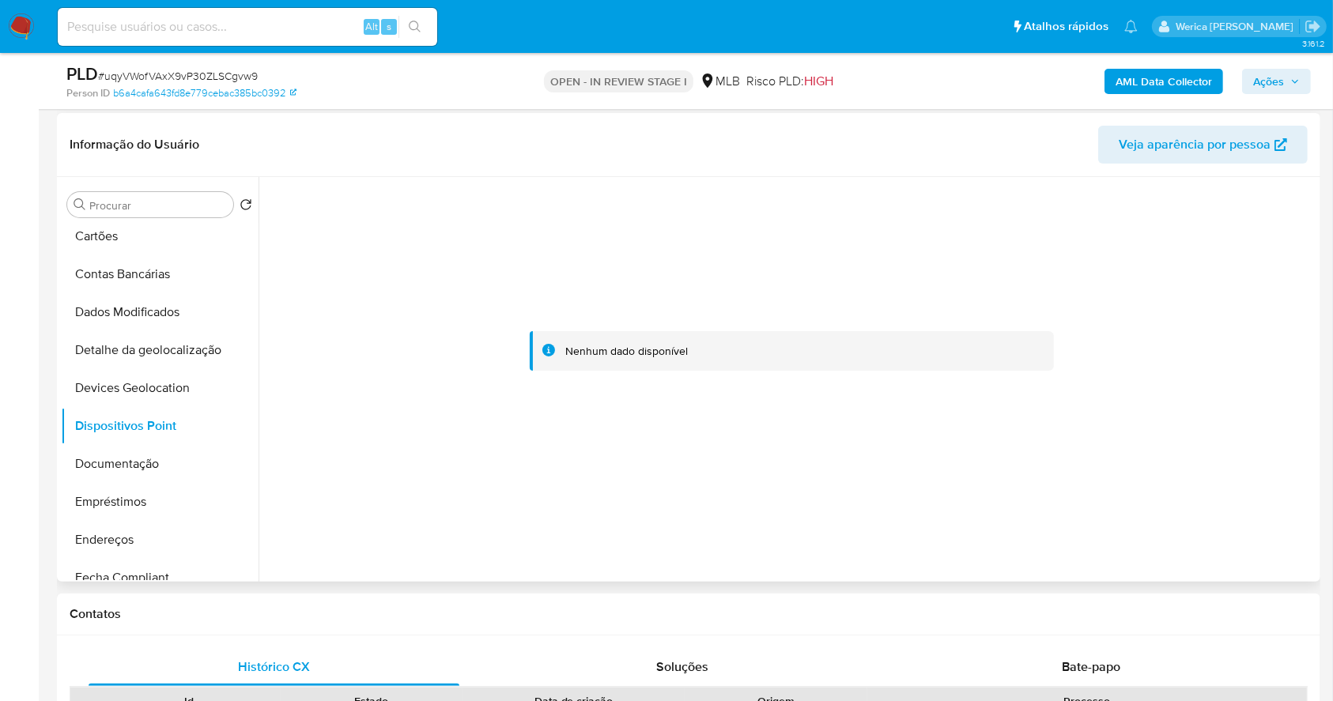
click at [944, 408] on div at bounding box center [791, 351] width 1049 height 348
click at [246, 567] on button "Fecha Compliant" at bounding box center [153, 578] width 185 height 38
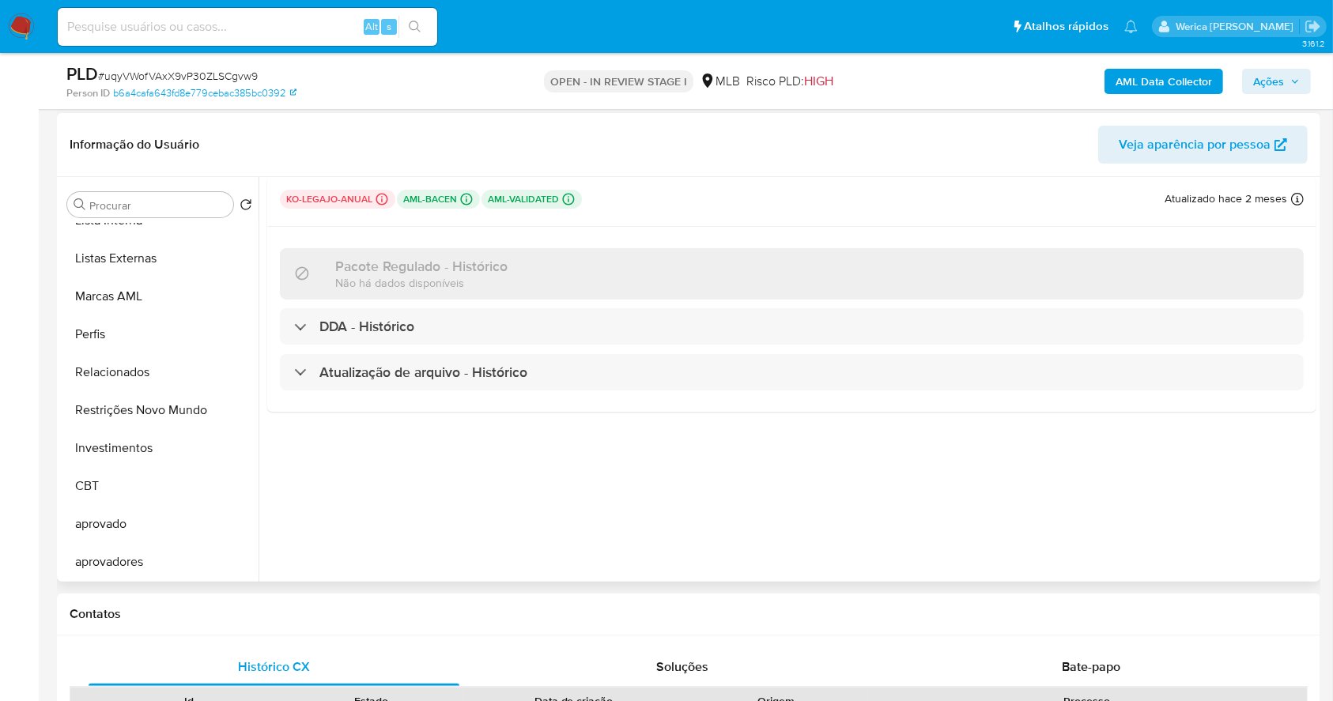
scroll to position [810, 0]
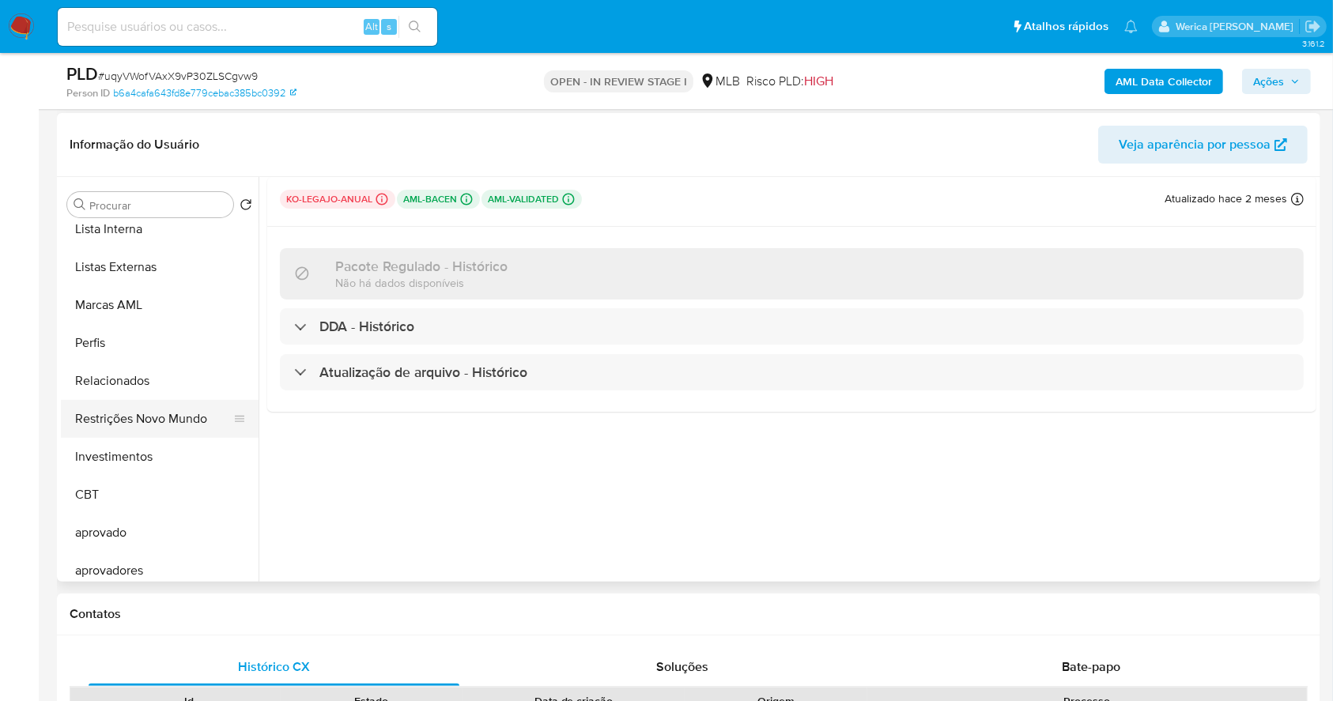
click at [171, 413] on button "Restrições Novo Mundo" at bounding box center [153, 419] width 185 height 38
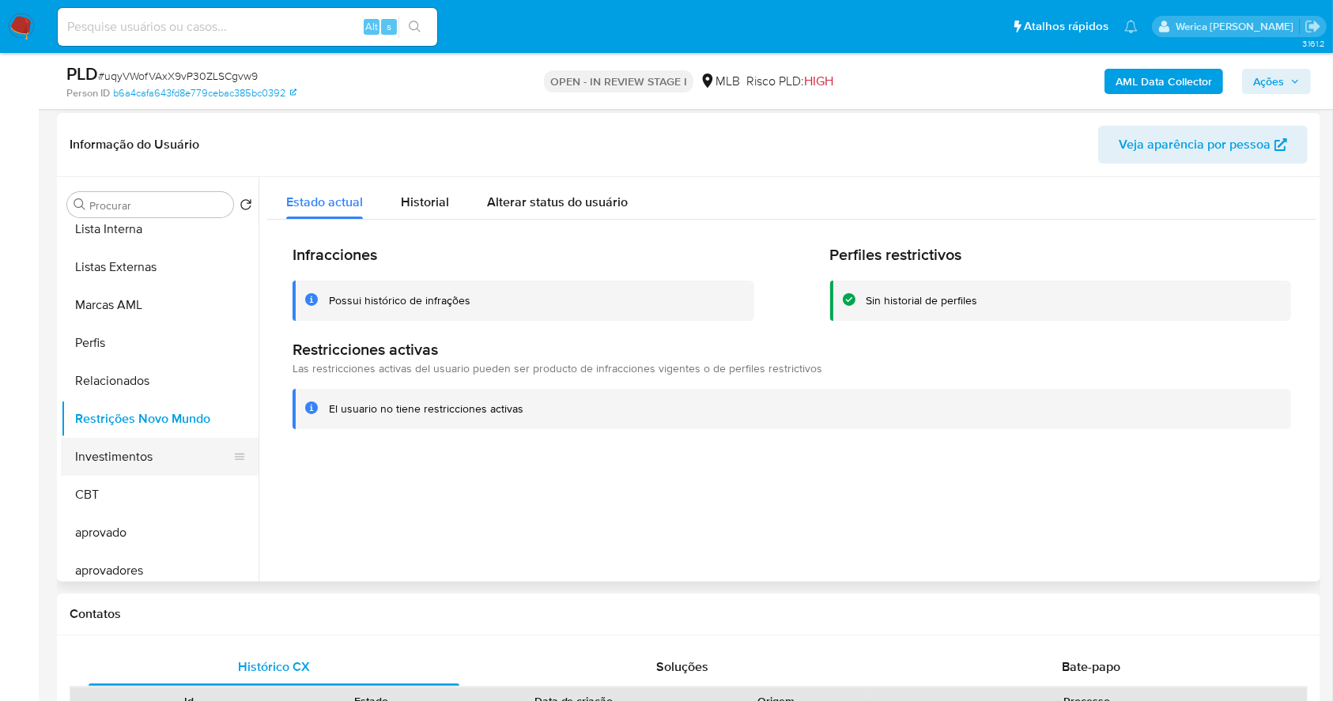
drag, startPoint x: 350, startPoint y: 496, endPoint x: 171, endPoint y: 452, distance: 184.8
click at [171, 452] on div "Procurar Retornar ao pedido padrão Adiantamentos de Dinheiro Anexos Cartões Con…" at bounding box center [688, 379] width 1255 height 405
click at [430, 174] on div "Informação do Usuário Veja aparência por pessoa" at bounding box center [688, 145] width 1263 height 64
click at [409, 229] on div "Infracciones Possui histórico de infrações Perfiles restrictivos Sin historial …" at bounding box center [791, 337] width 1049 height 235
drag, startPoint x: 409, startPoint y: 228, endPoint x: 437, endPoint y: 213, distance: 31.9
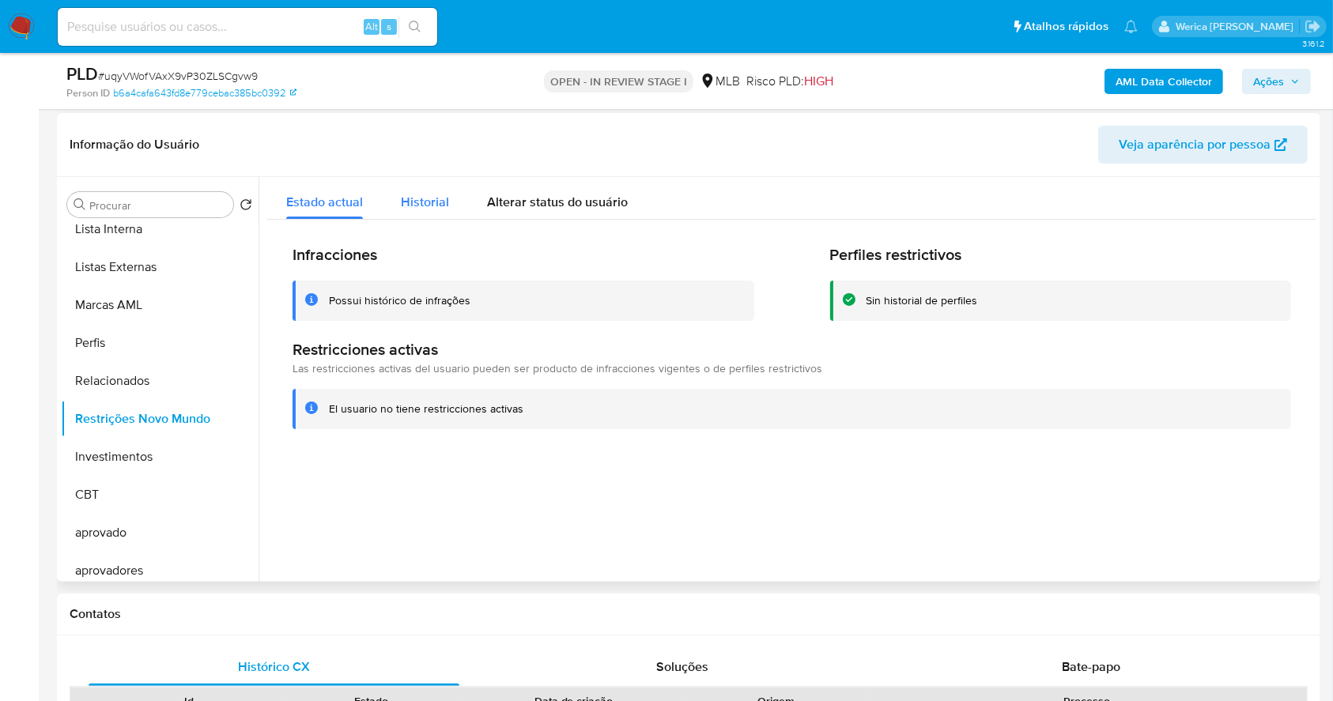
click at [437, 213] on div "Estado actual Historial Alterar status do usuário Infracciones Possui histórico…" at bounding box center [791, 315] width 1049 height 277
click at [437, 213] on div "Historial" at bounding box center [425, 198] width 48 height 42
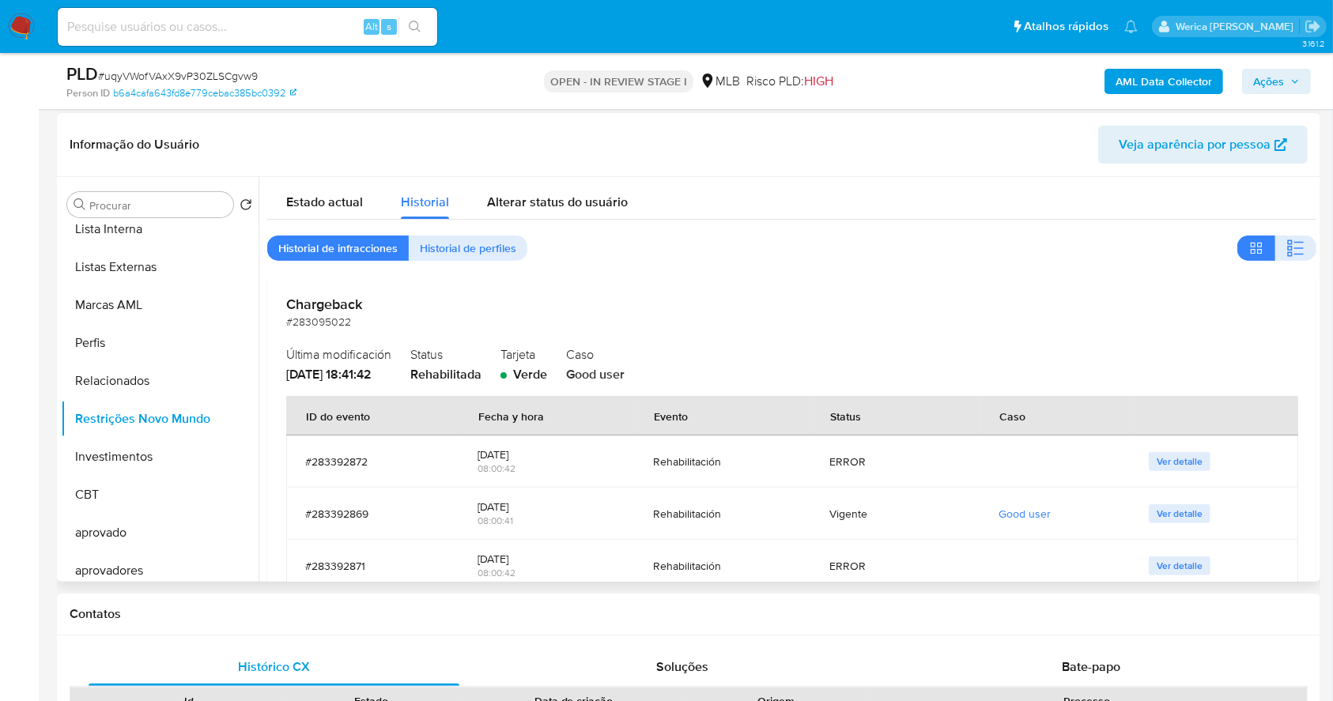
click at [1250, 296] on h2 "Chargeback" at bounding box center [791, 304] width 1011 height 17
click at [1287, 247] on icon "button" at bounding box center [1289, 248] width 5 height 5
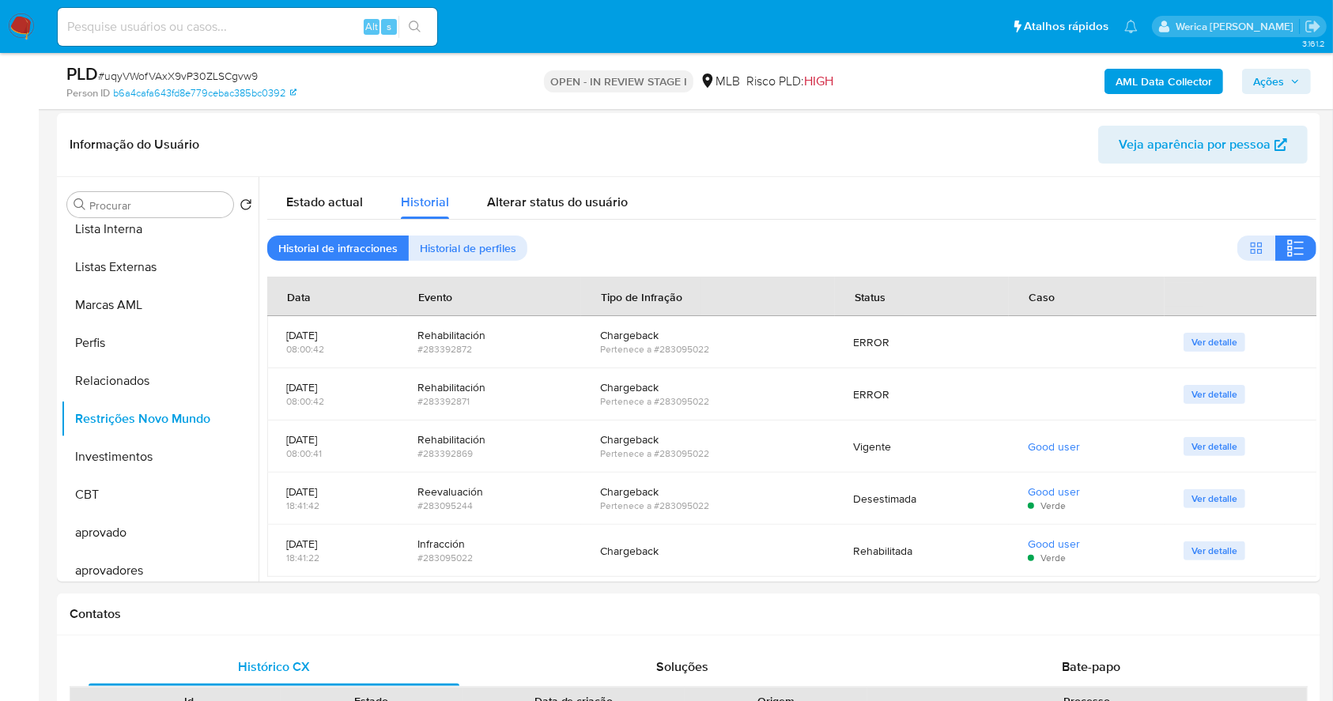
click at [731, 460] on div "Chargeback Pertenece a #283095022" at bounding box center [708, 446] width 216 height 52
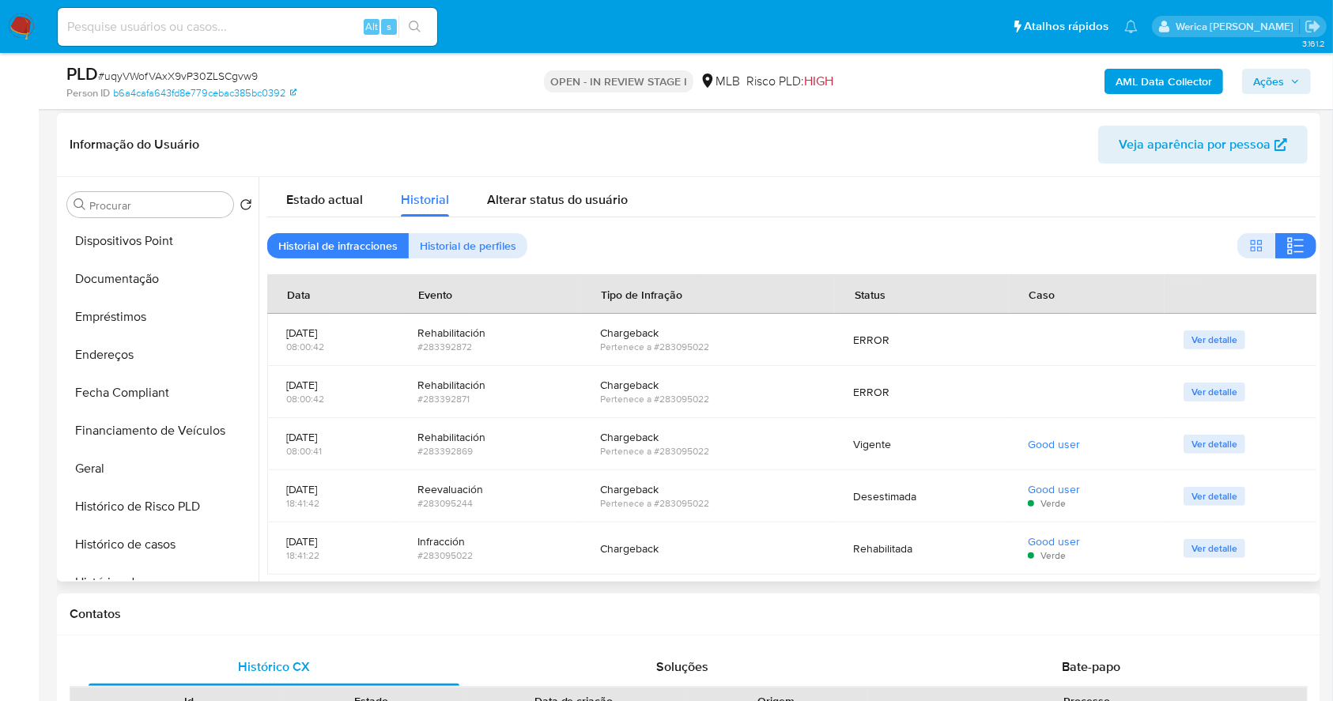
scroll to position [262, 0]
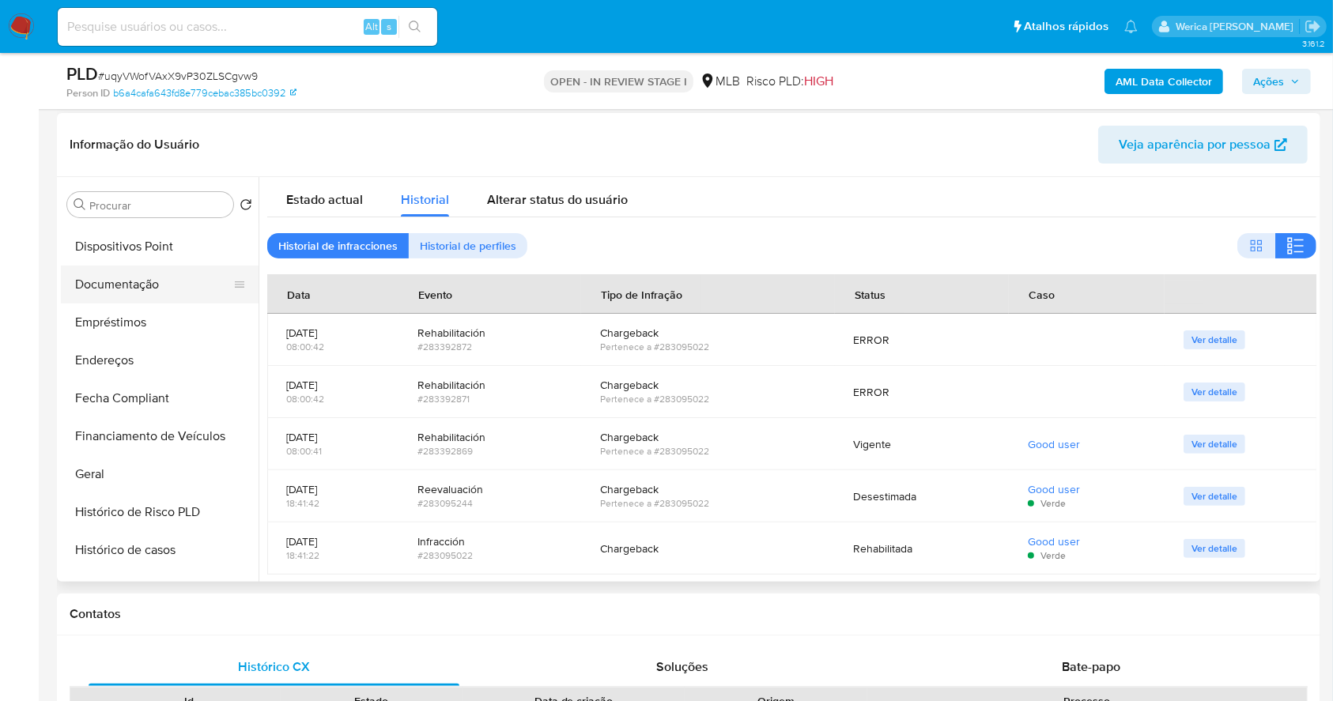
click at [168, 295] on button "Documentação" at bounding box center [153, 285] width 185 height 38
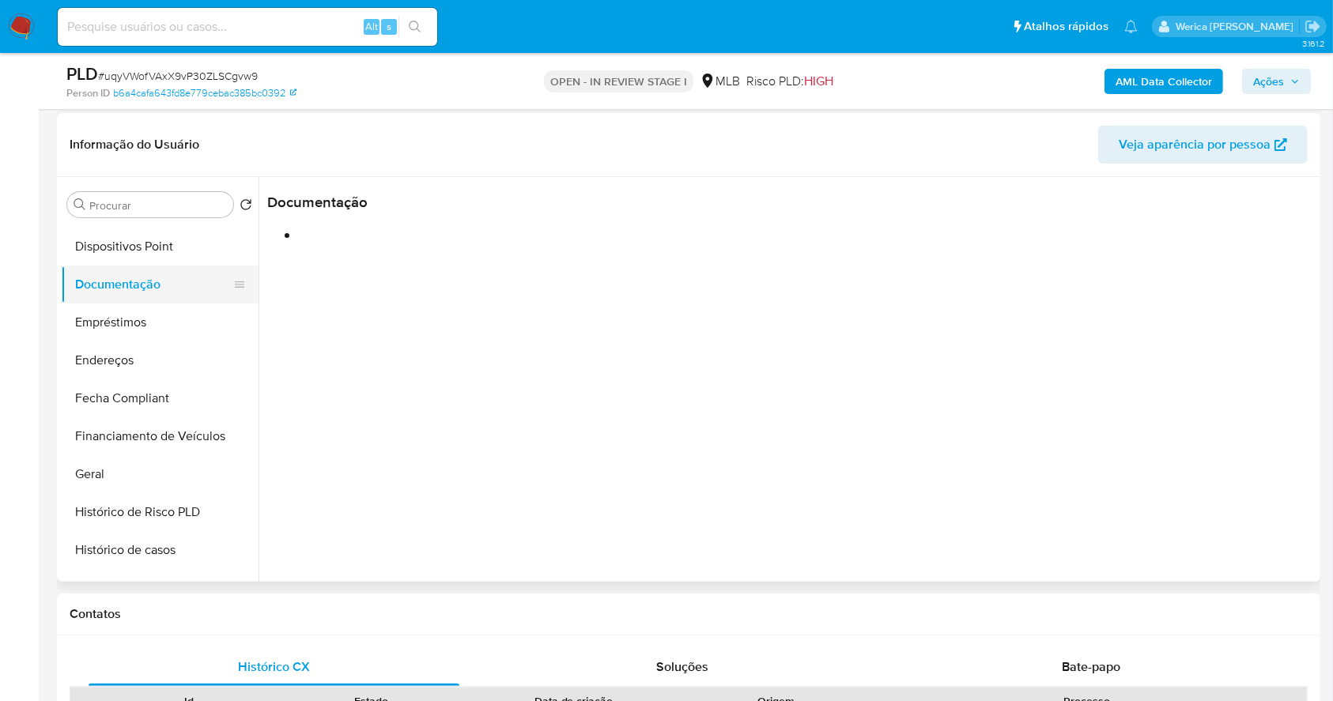
scroll to position [0, 0]
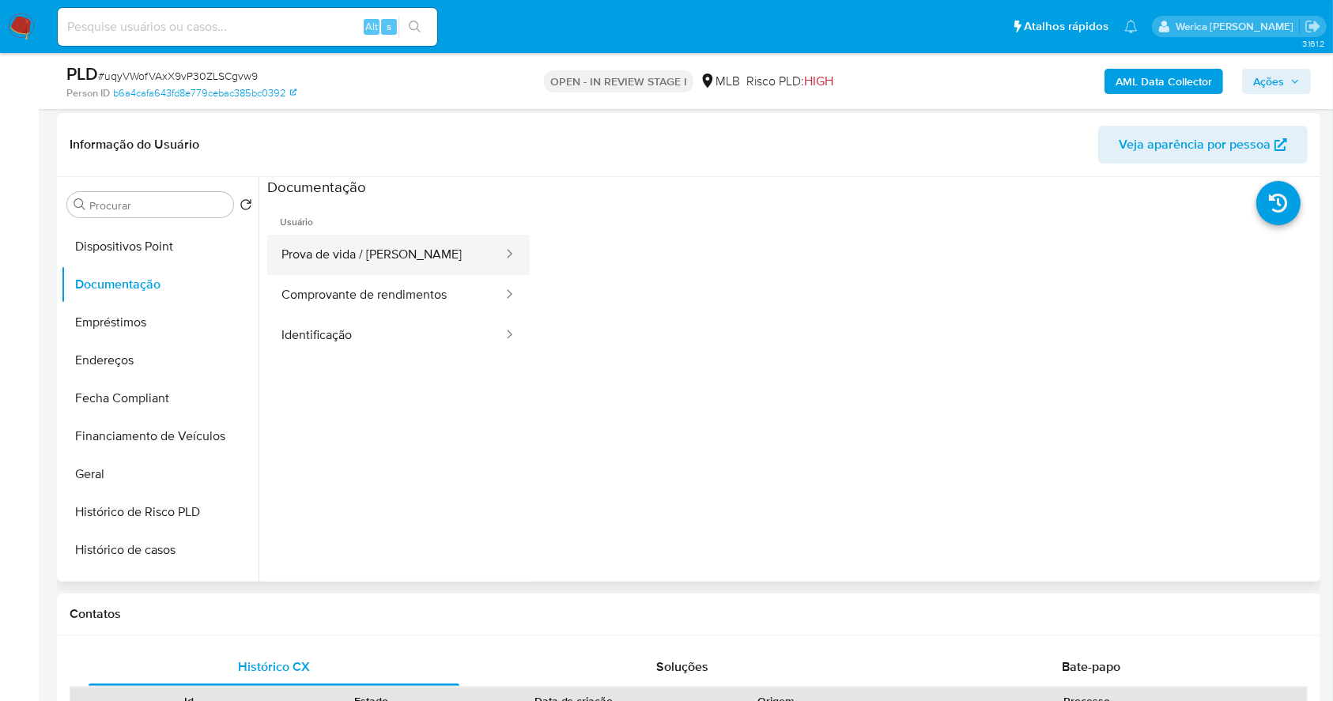
click at [439, 256] on button "Prova de vida / Selfie" at bounding box center [385, 255] width 237 height 40
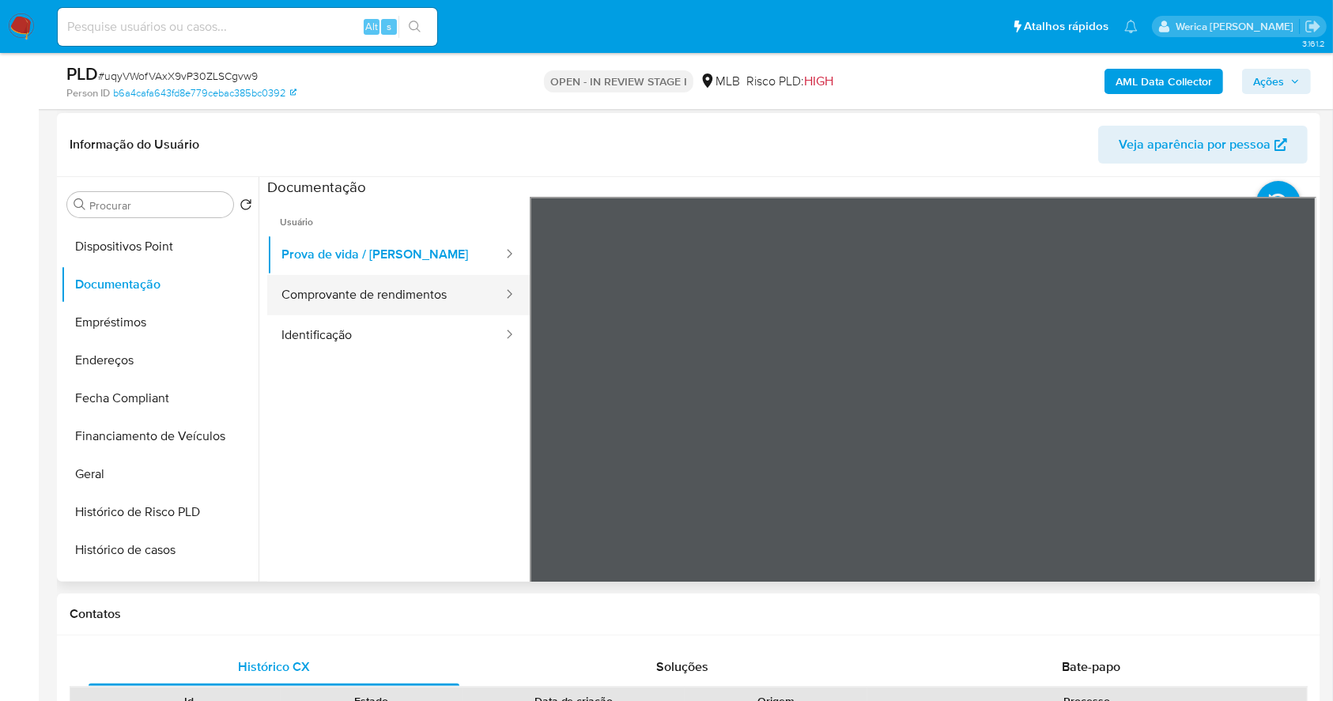
click at [458, 292] on button "Comprovante de rendimentos" at bounding box center [385, 295] width 237 height 40
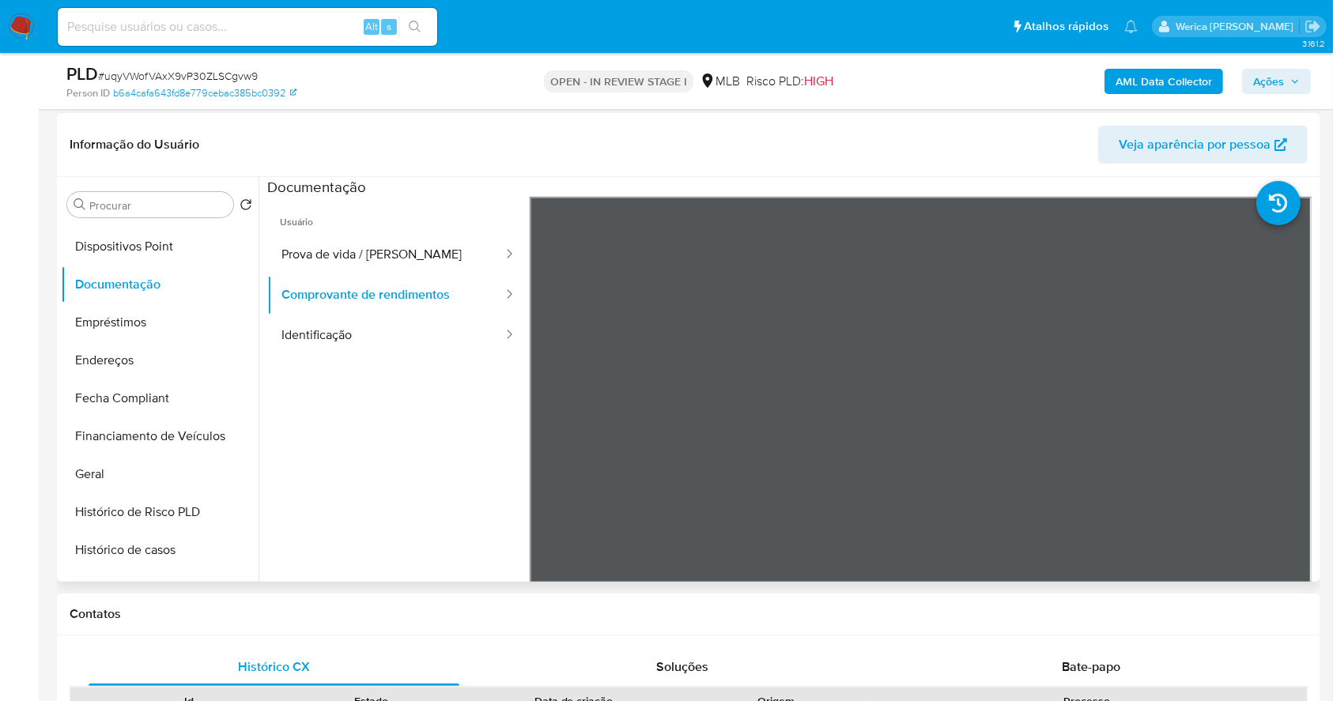
drag, startPoint x: 406, startPoint y: 434, endPoint x: 651, endPoint y: 115, distance: 401.9
click at [411, 414] on ul "Usuário Prova de vida / Selfie Comprovante de rendimentos Identificação" at bounding box center [398, 424] width 262 height 455
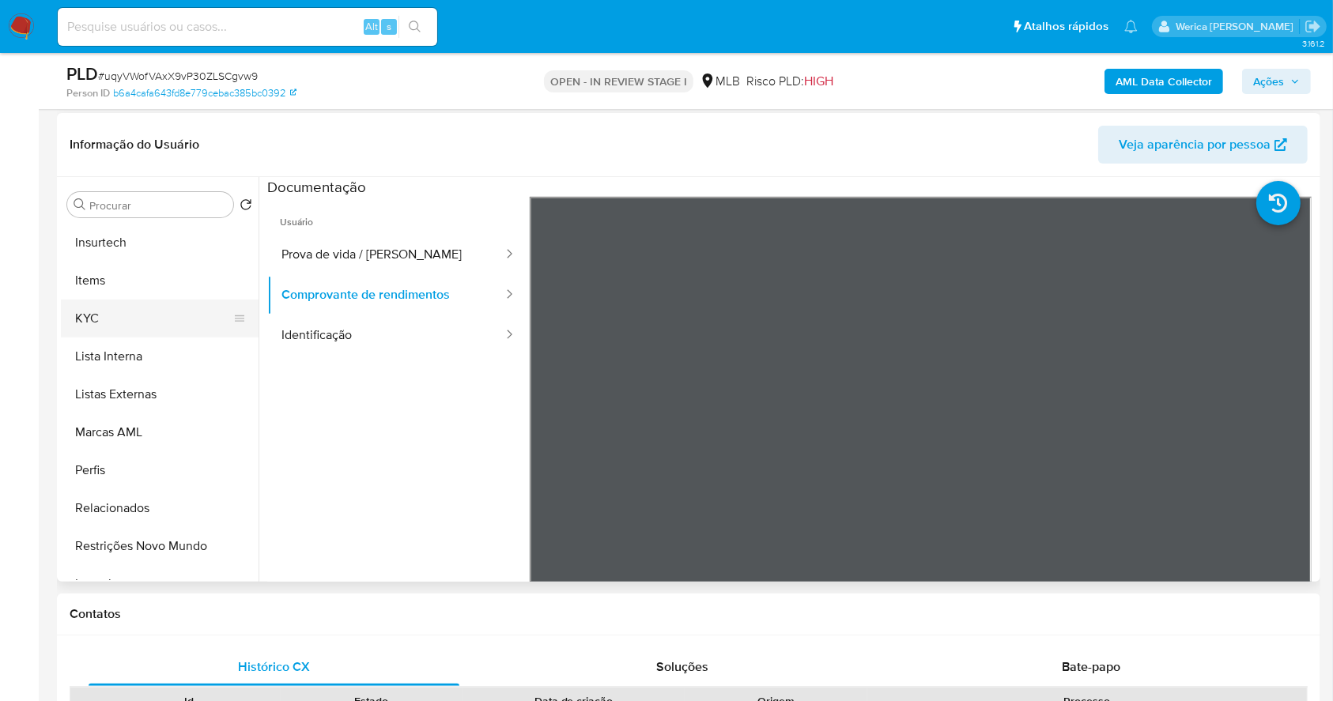
click at [65, 316] on button "KYC" at bounding box center [153, 319] width 185 height 38
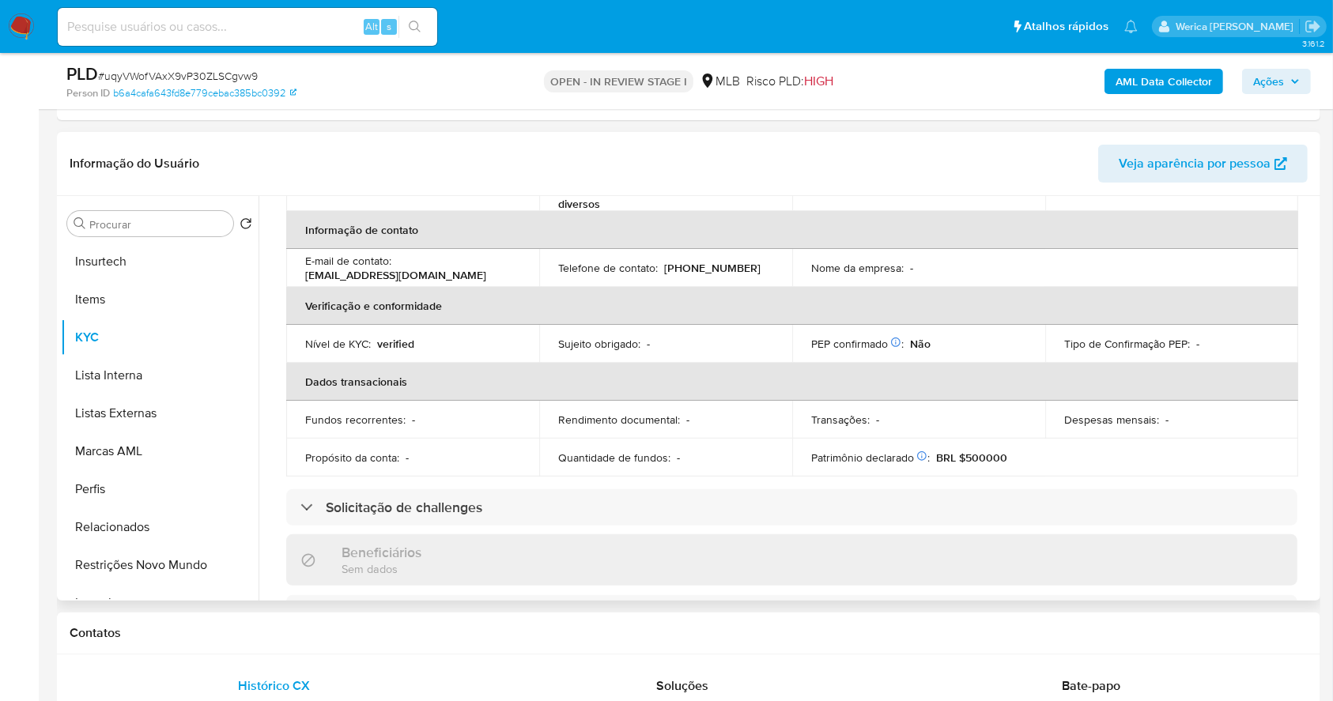
scroll to position [44, 0]
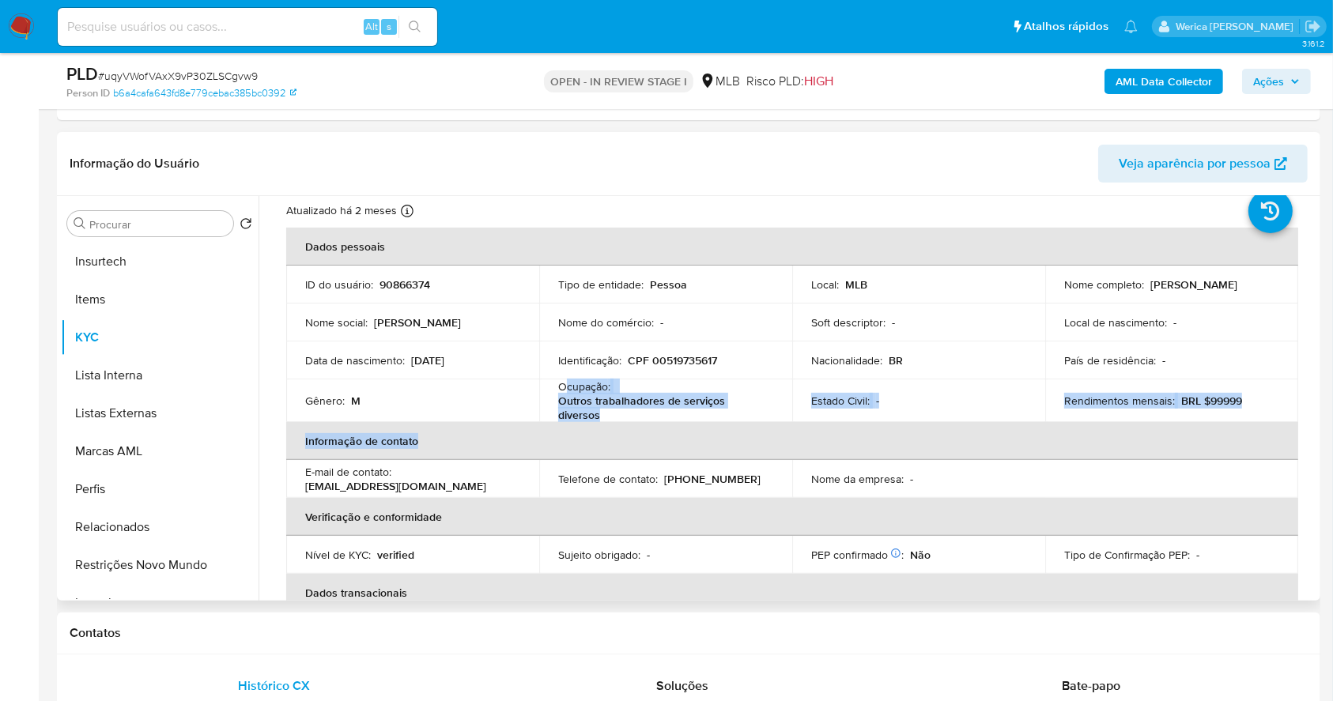
drag, startPoint x: 565, startPoint y: 390, endPoint x: 607, endPoint y: 420, distance: 52.0
click at [607, 420] on table "Dados pessoais ID do usuário : 90866374 Tipo de entidade : Pessoa Local : MLB N…" at bounding box center [792, 458] width 1012 height 460
copy table "cupação : Outros trabalhadores de serviços diversos Estado Civil : - Rendimento…"
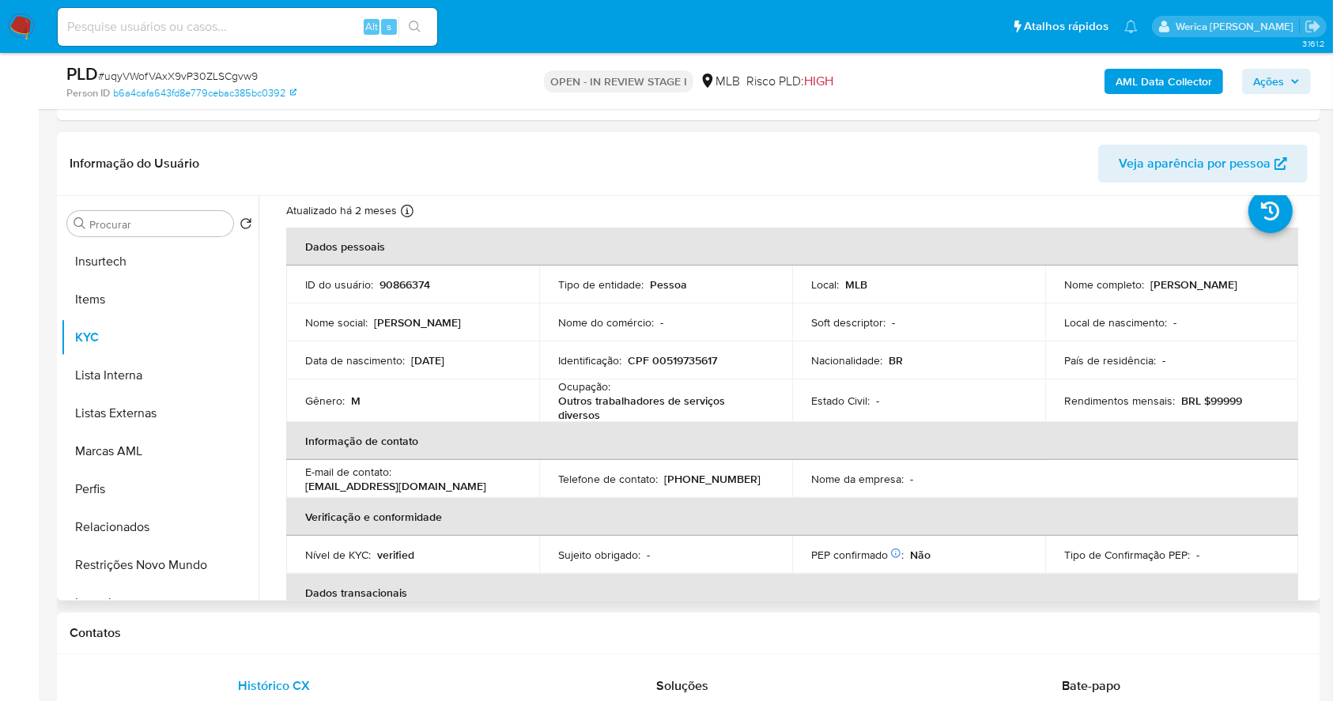
click at [650, 364] on p "CPF 00519735617" at bounding box center [672, 360] width 89 height 14
drag, startPoint x: 562, startPoint y: 386, endPoint x: 609, endPoint y: 415, distance: 55.7
click at [609, 415] on div "Ocupação : Outros trabalhadores de serviços diversos" at bounding box center [665, 400] width 215 height 43
copy div "Ocupação : Outros trabalhadores de serviços diversos"
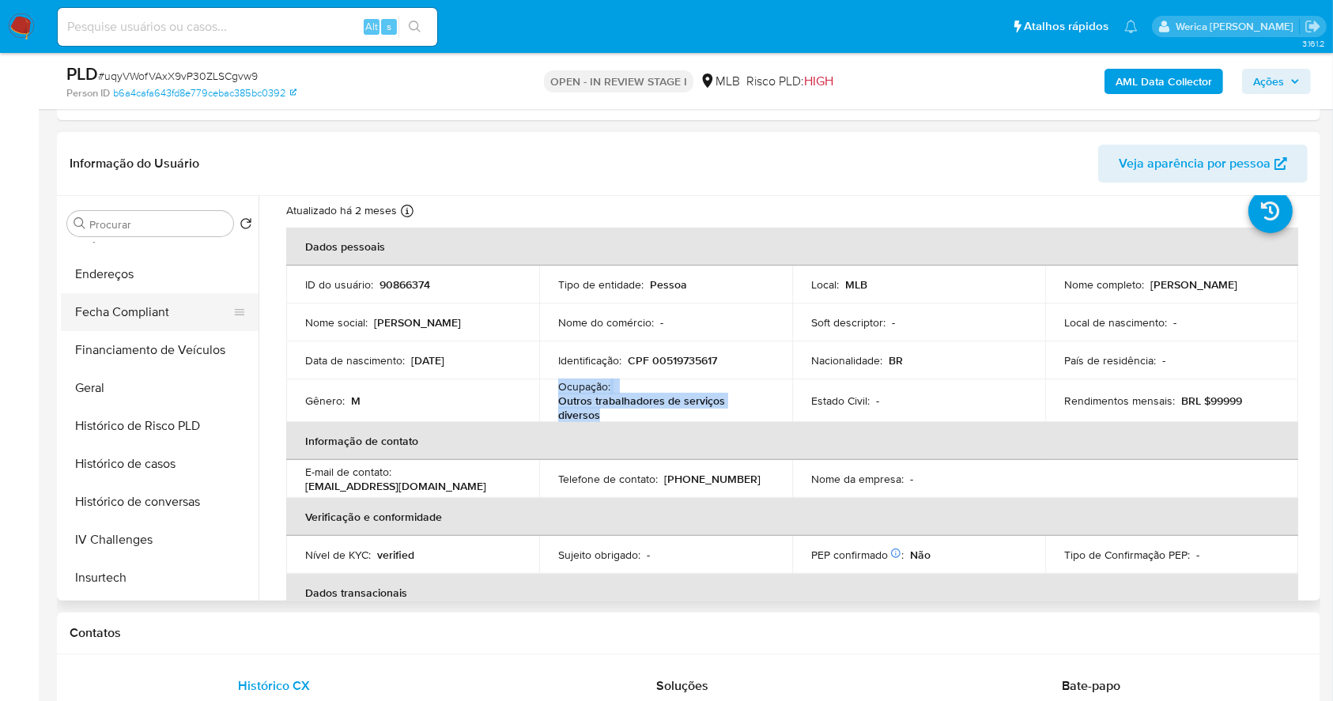
scroll to position [156, 0]
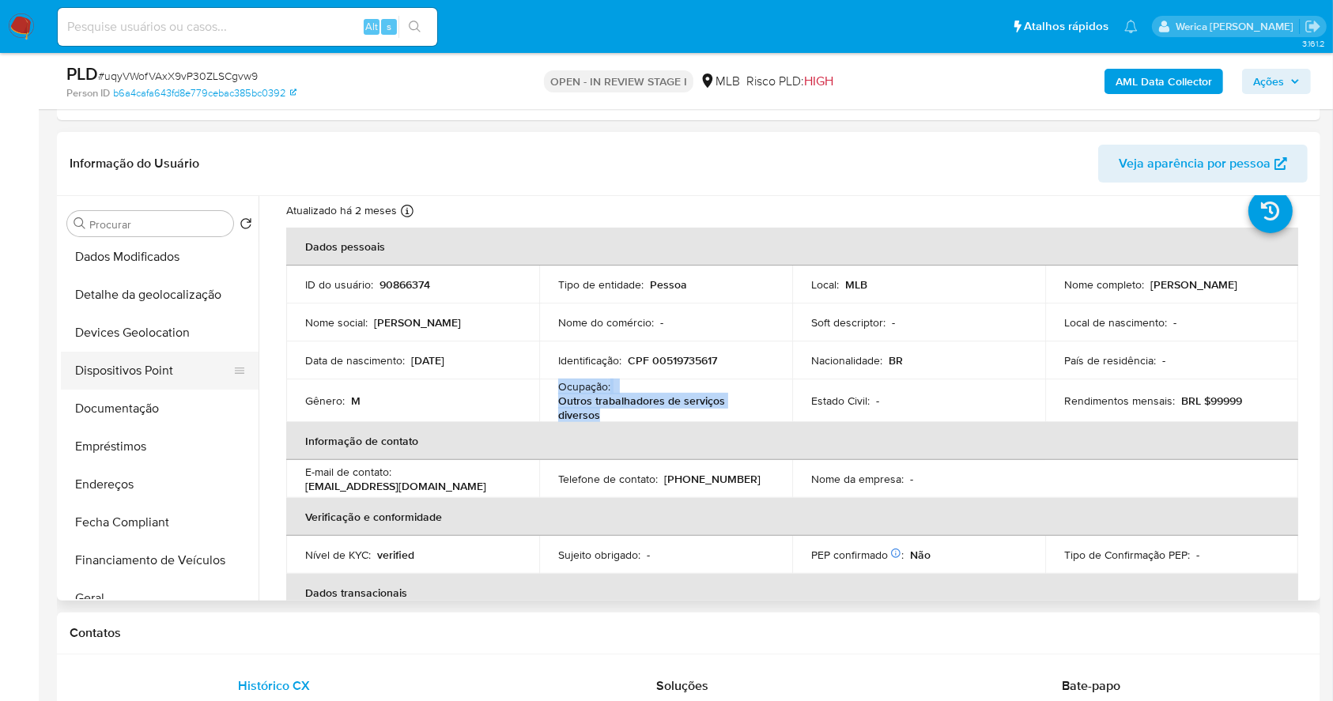
click at [158, 387] on button "Dispositivos Point" at bounding box center [153, 371] width 185 height 38
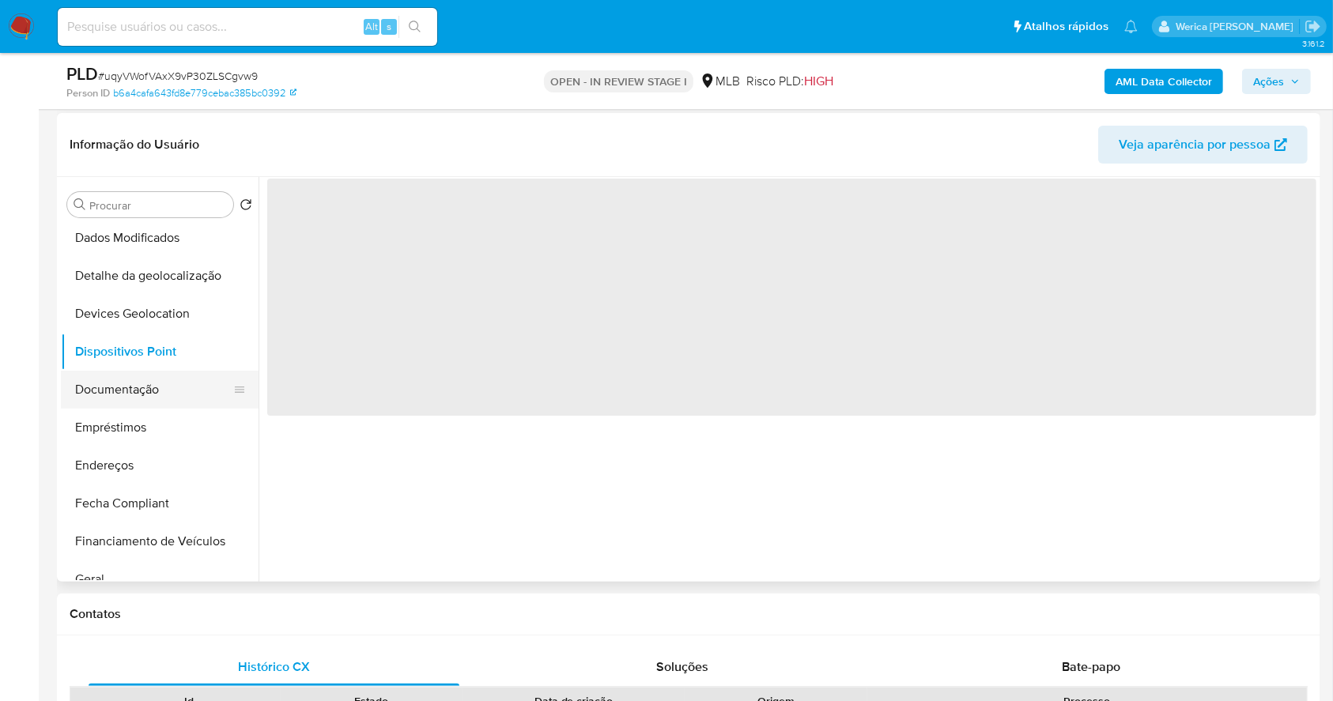
scroll to position [0, 0]
click at [158, 398] on button "Documentação" at bounding box center [153, 390] width 185 height 38
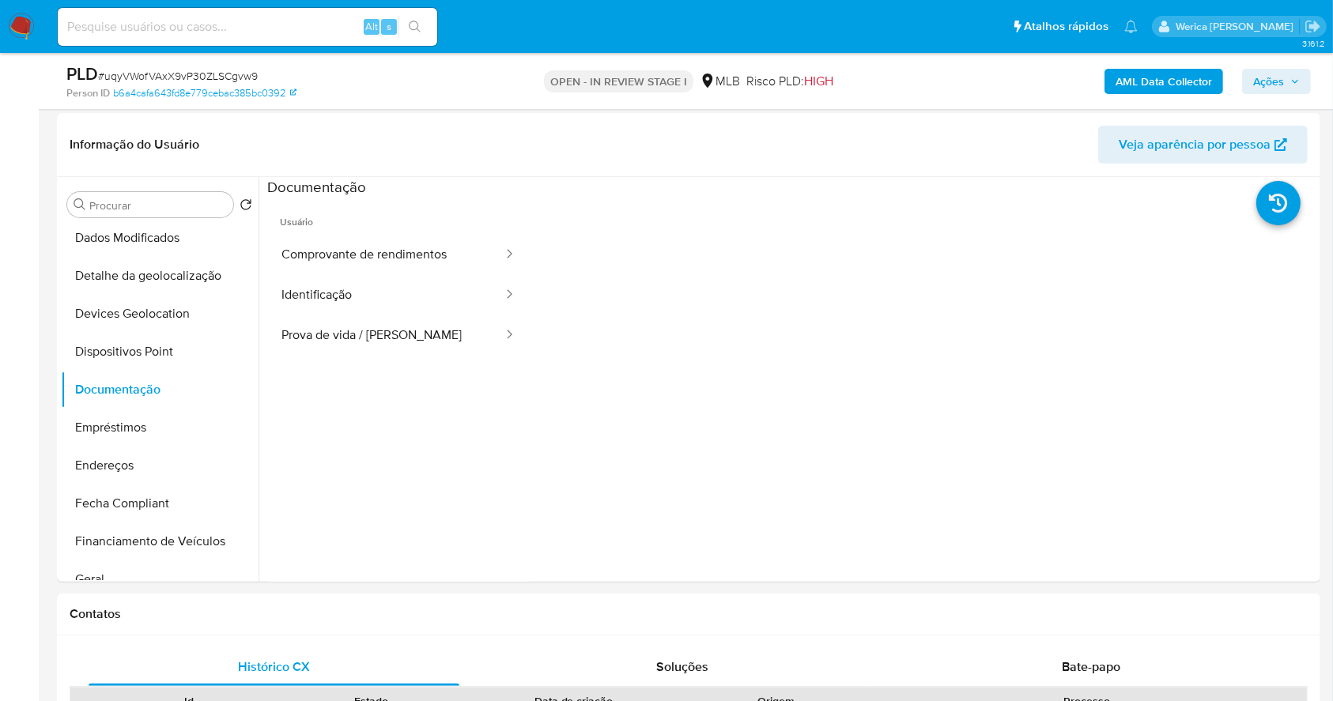
click at [353, 283] on button "Identificação" at bounding box center [385, 295] width 237 height 40
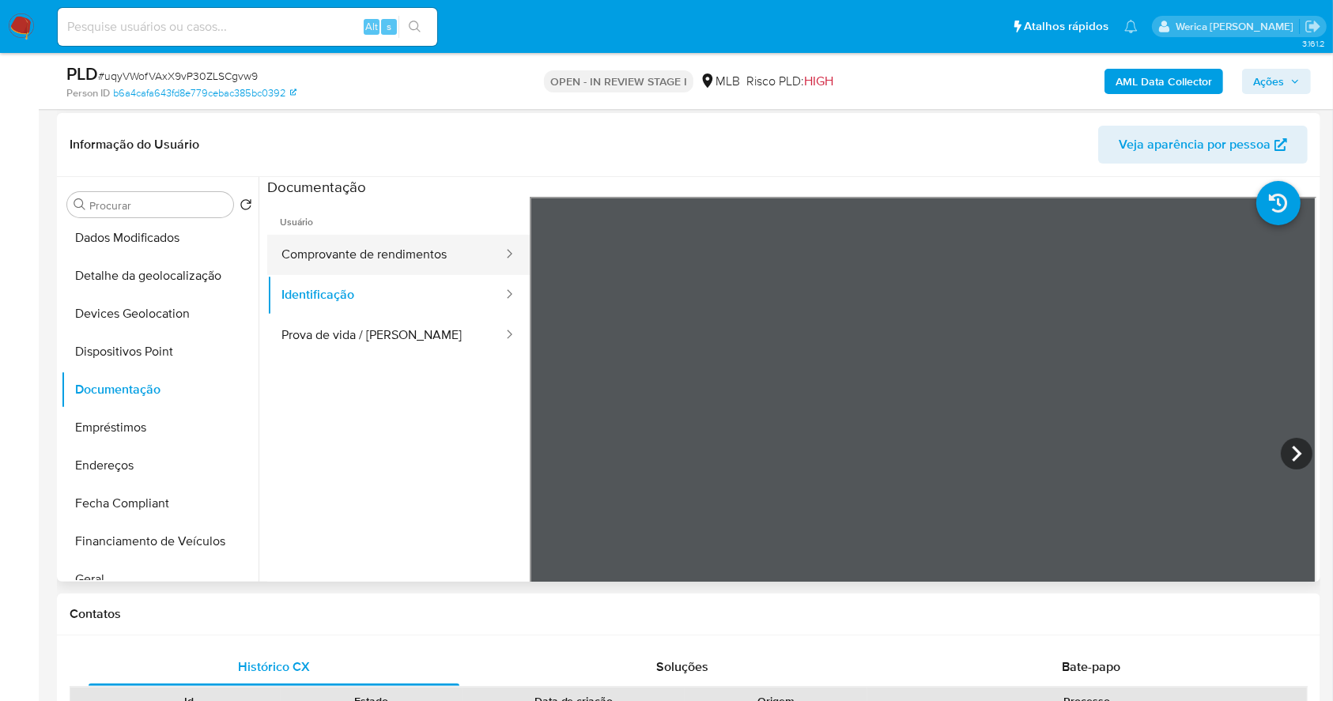
click at [405, 255] on button "Comprovante de rendimentos" at bounding box center [385, 255] width 237 height 40
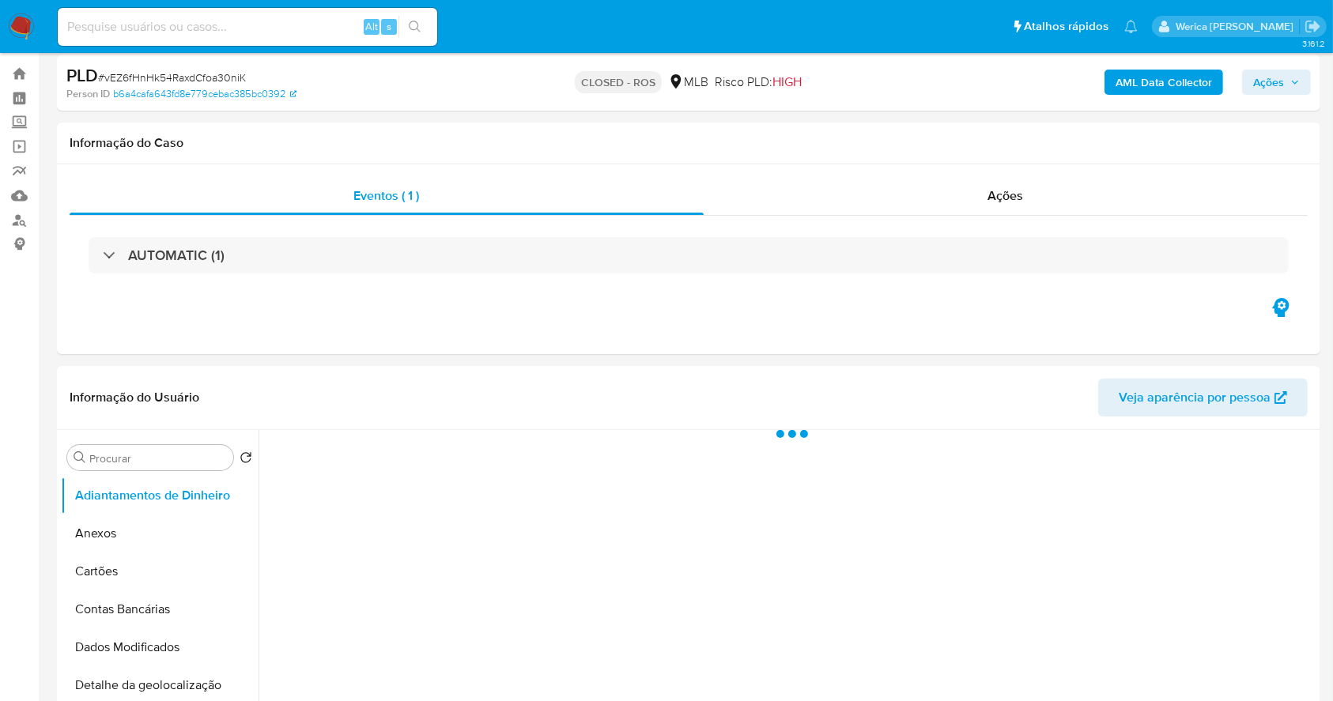
scroll to position [32, 0]
select select "10"
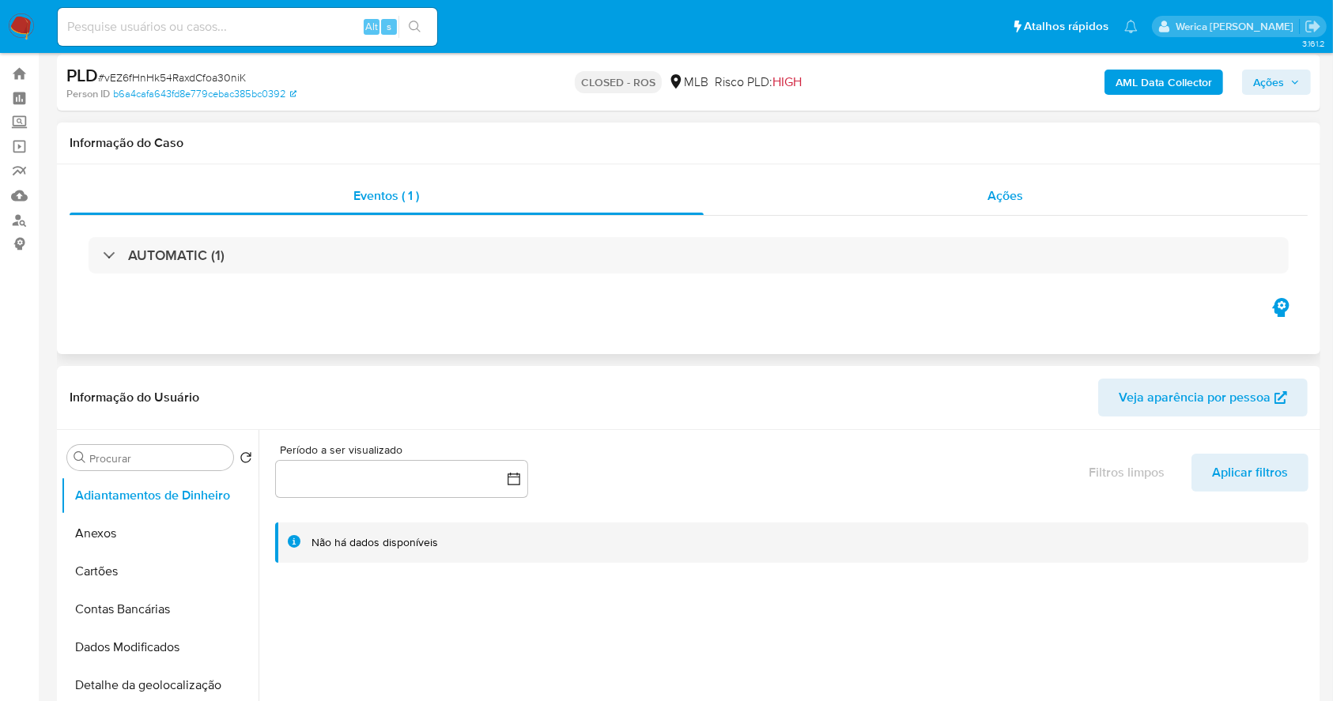
click at [998, 183] on div "Ações" at bounding box center [1005, 196] width 604 height 38
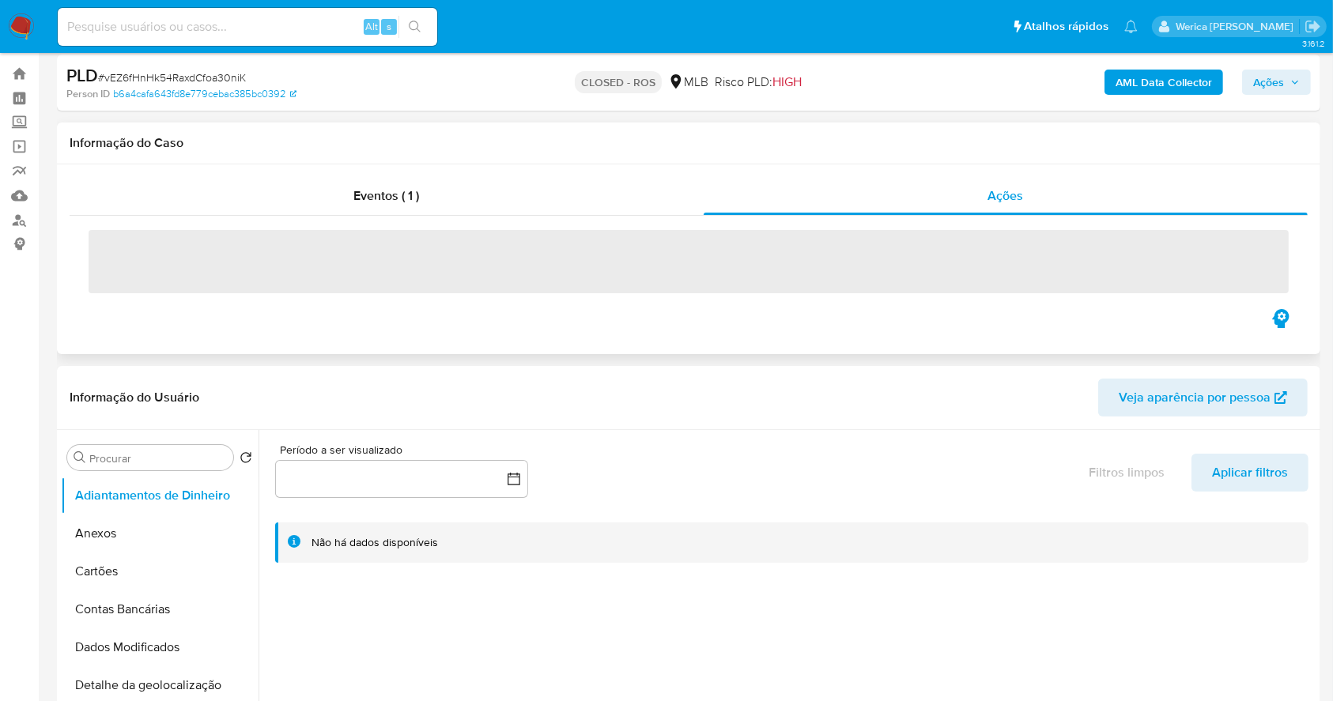
click at [70, 328] on div "Eventos ( 1 ) Ações ‌" at bounding box center [688, 259] width 1263 height 190
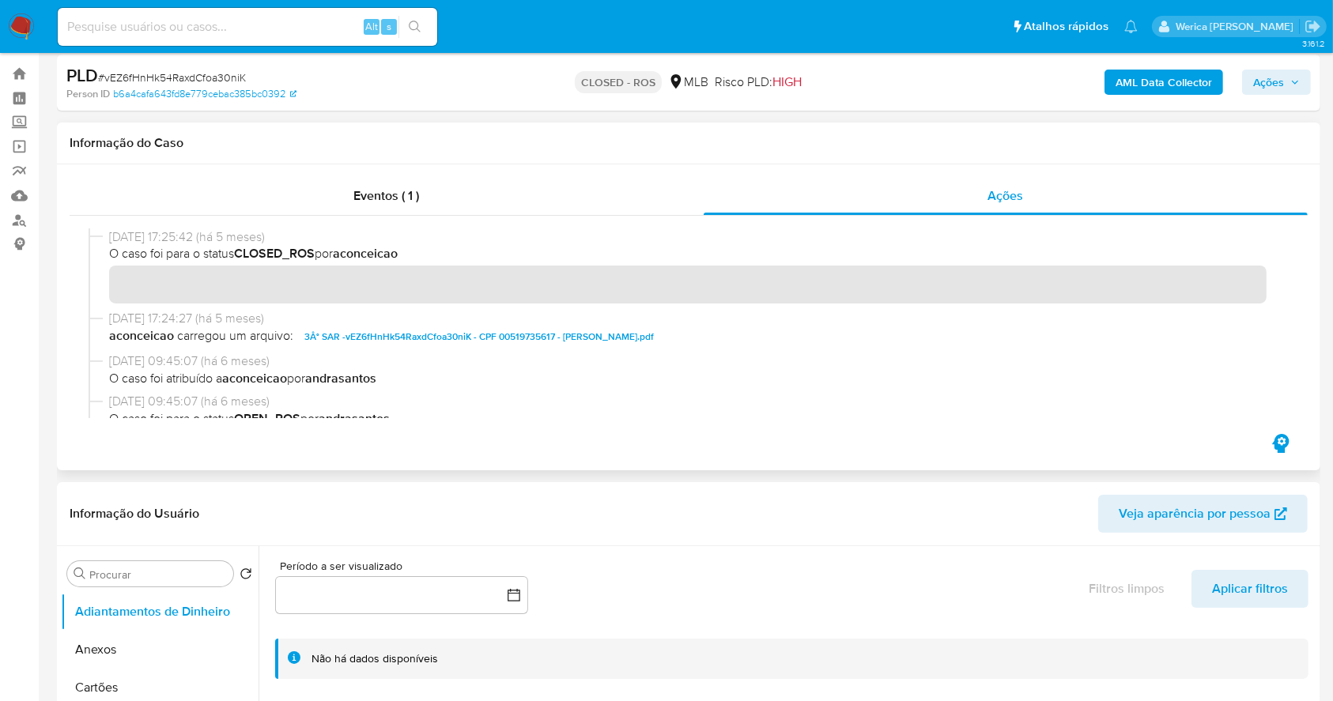
drag, startPoint x: 102, startPoint y: 244, endPoint x: 177, endPoint y: 243, distance: 75.1
click at [177, 243] on div "[DATE] 17:25:42 (há 5 meses) O caso foi para o status CLOSED_ROS por aconceicao" at bounding box center [689, 268] width 1200 height 81
click at [120, 238] on span "[DATE] 17:25:42 (há 5 meses)" at bounding box center [695, 236] width 1173 height 17
click at [370, 187] on span "Eventos ( 1 )" at bounding box center [387, 196] width 66 height 18
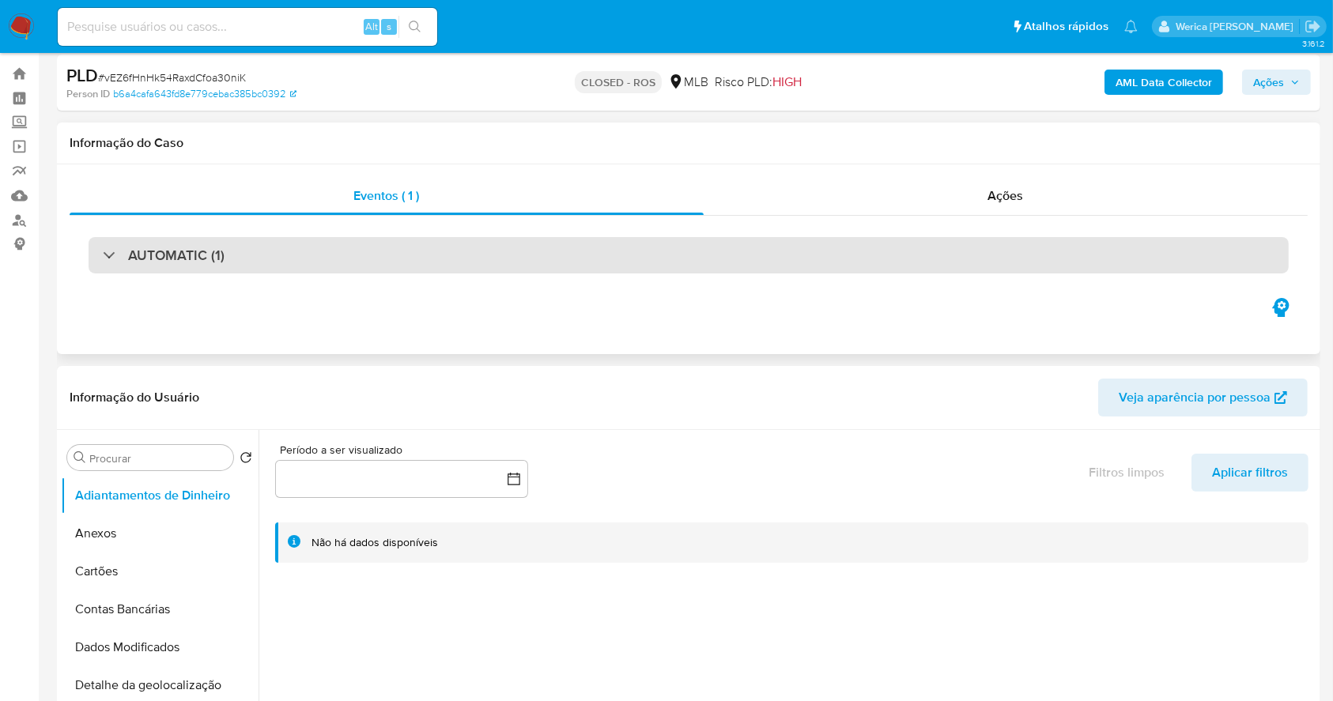
click at [601, 249] on div "AUTOMATIC (1)" at bounding box center [689, 255] width 1200 height 36
